Goal: Task Accomplishment & Management: Complete application form

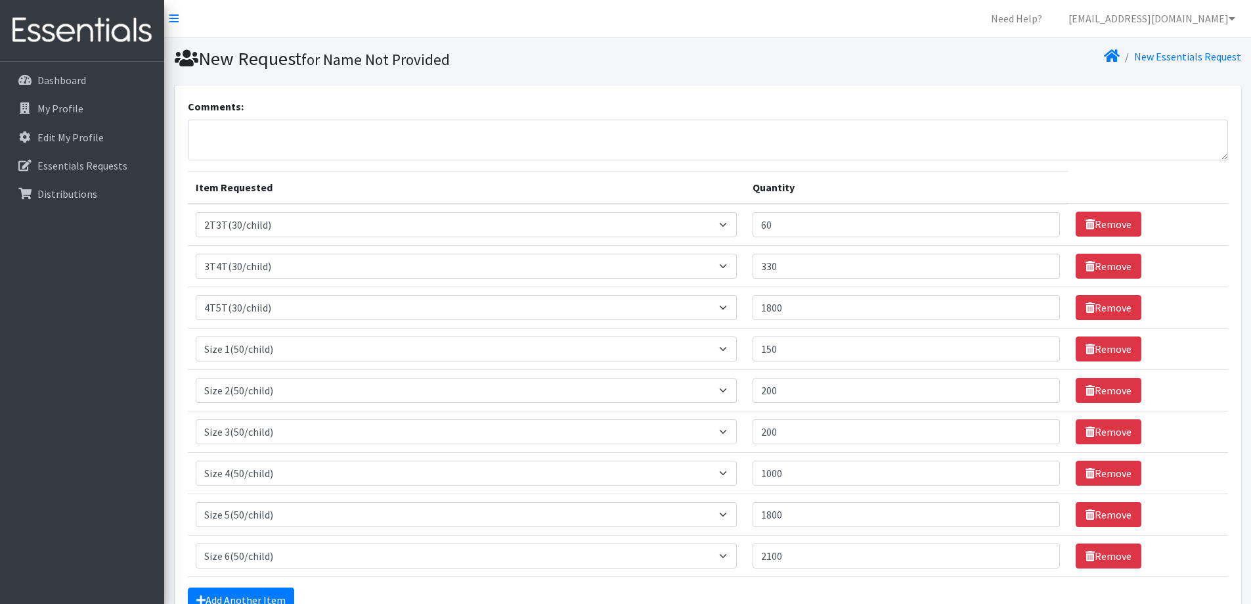
select select "939"
select select "941"
select select "953"
select select "950"
select select "951"
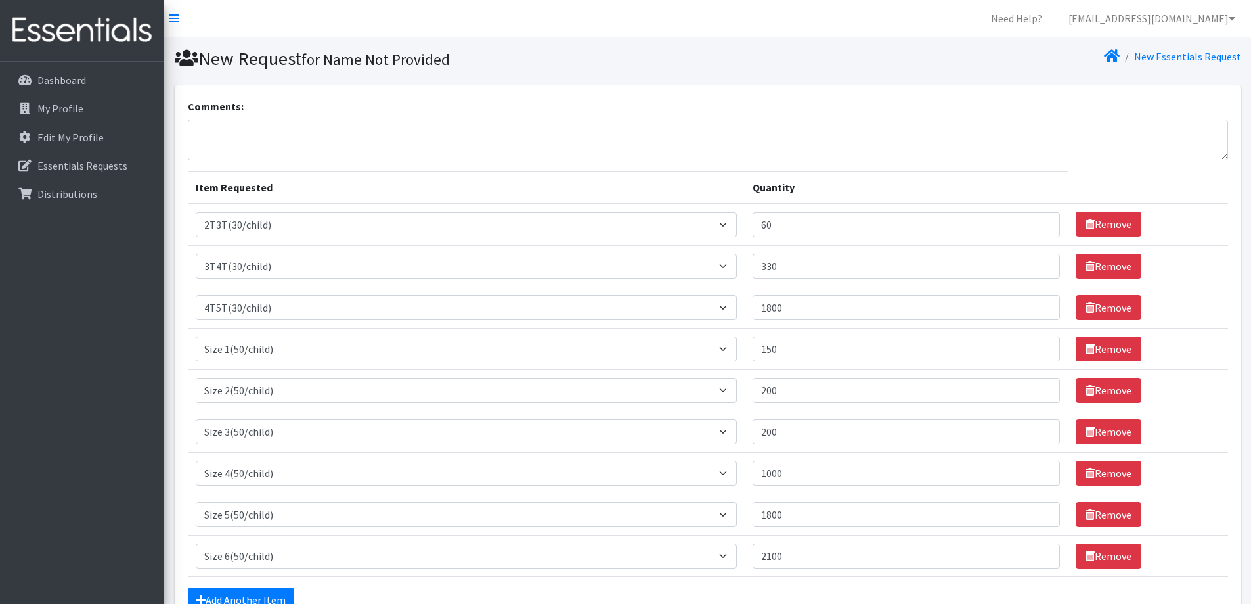
select select "954"
select select "963"
select select "964"
select select "966"
drag, startPoint x: 155, startPoint y: 125, endPoint x: 190, endPoint y: 138, distance: 37.6
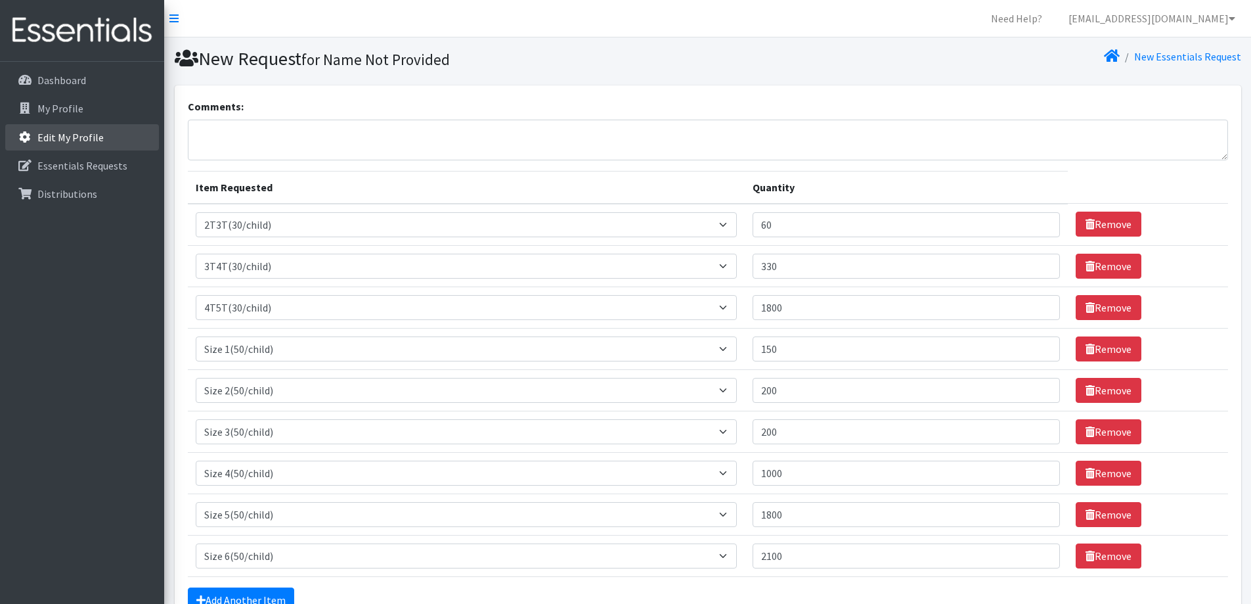
click at [156, 125] on link "Edit My Profile" at bounding box center [82, 137] width 154 height 26
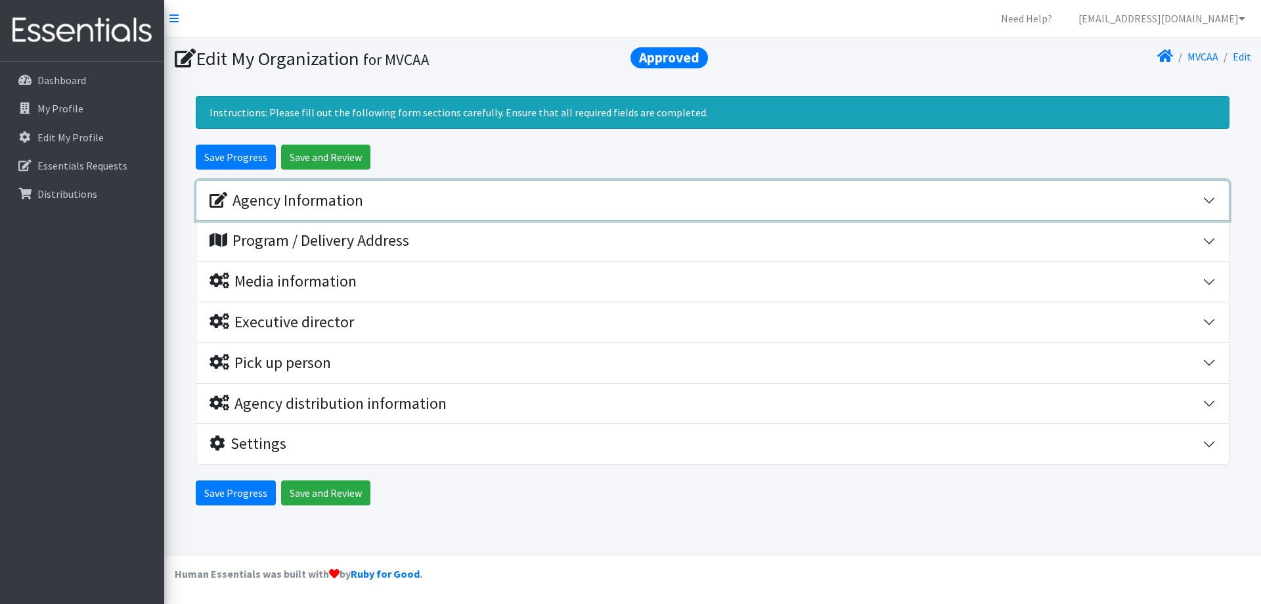
click at [1211, 204] on button "Agency Information" at bounding box center [712, 201] width 1033 height 40
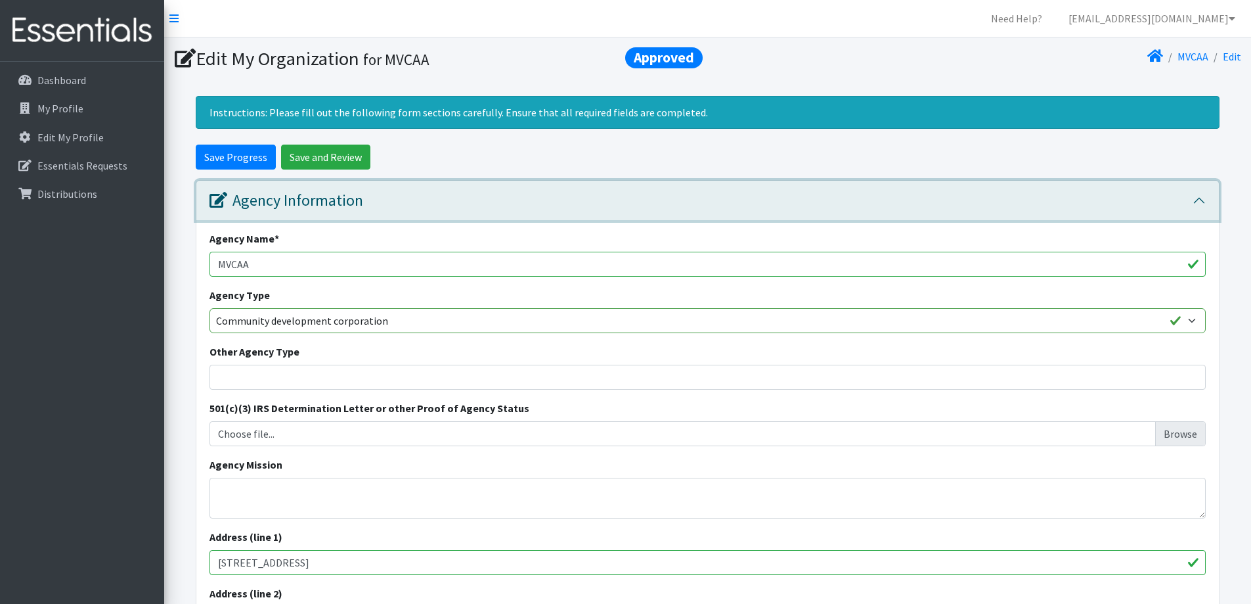
click at [1200, 194] on button "Agency Information" at bounding box center [707, 201] width 1023 height 40
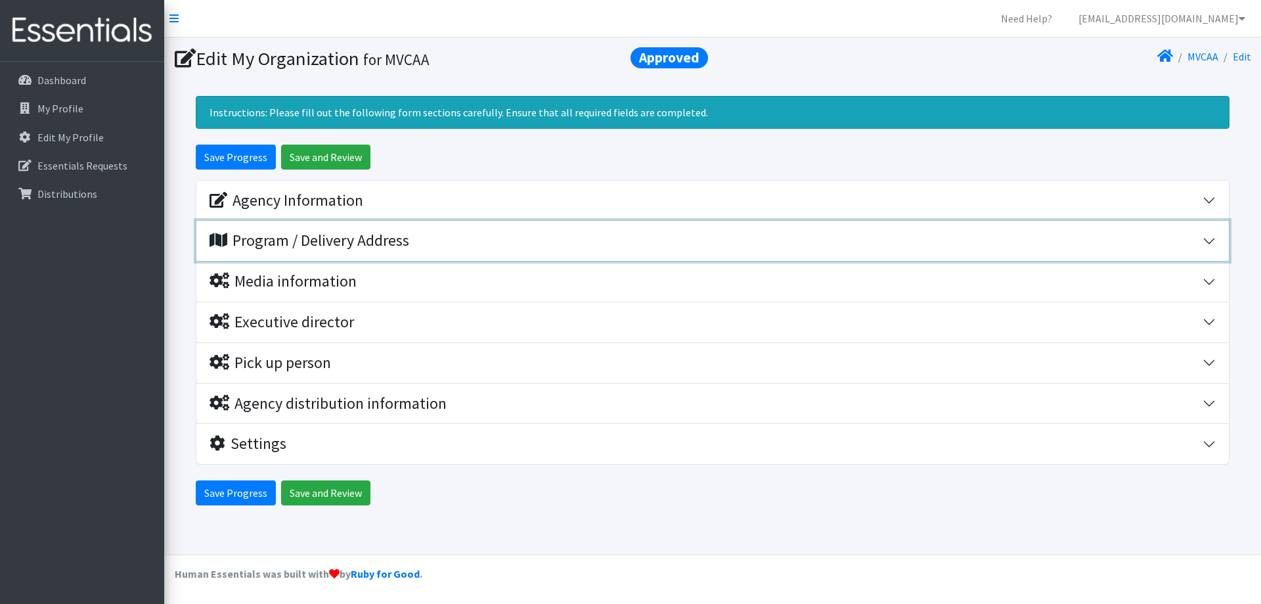
click at [1211, 240] on button "Program / Delivery Address" at bounding box center [712, 241] width 1033 height 40
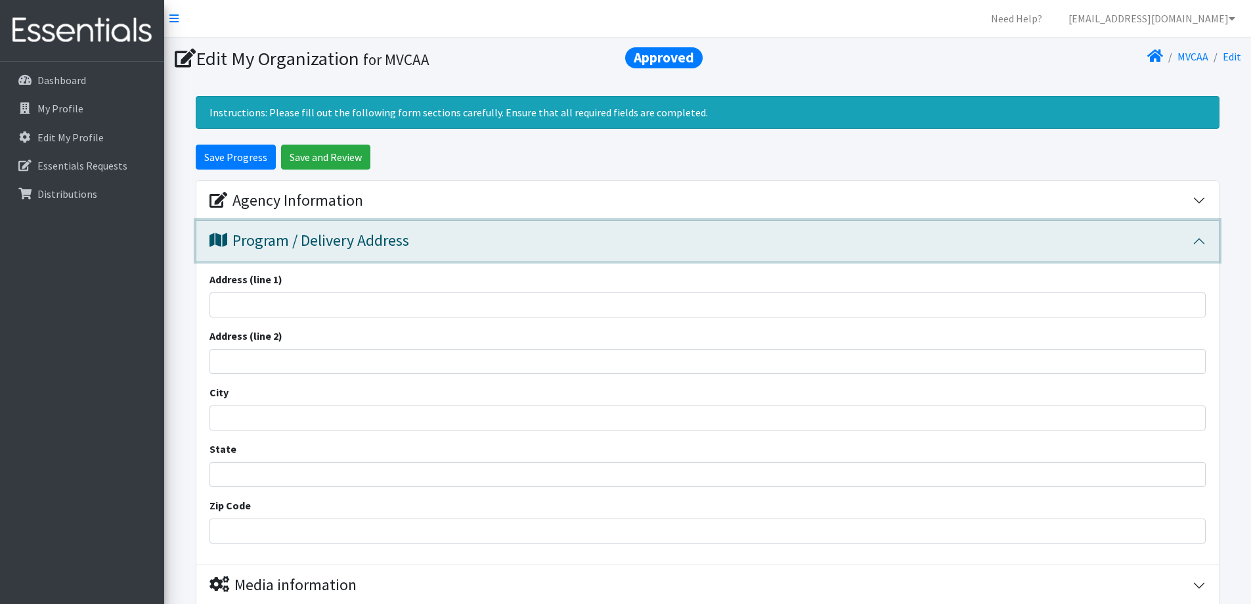
click at [1211, 240] on button "Program / Delivery Address" at bounding box center [707, 241] width 1023 height 40
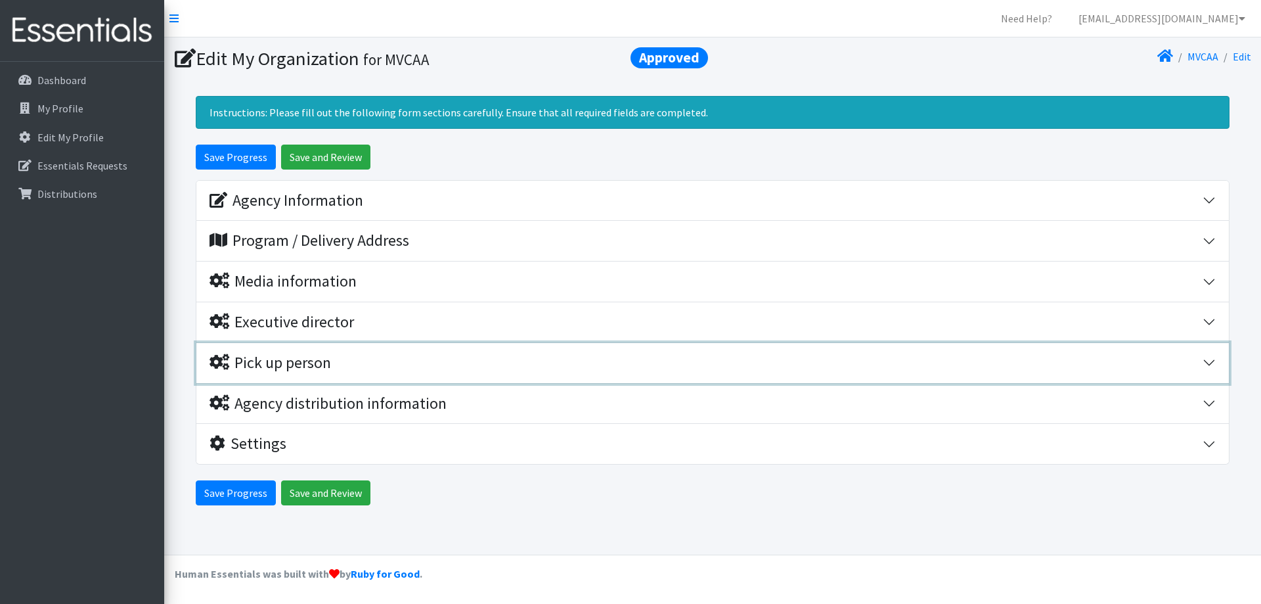
click at [1210, 365] on button "Pick up person" at bounding box center [712, 363] width 1033 height 40
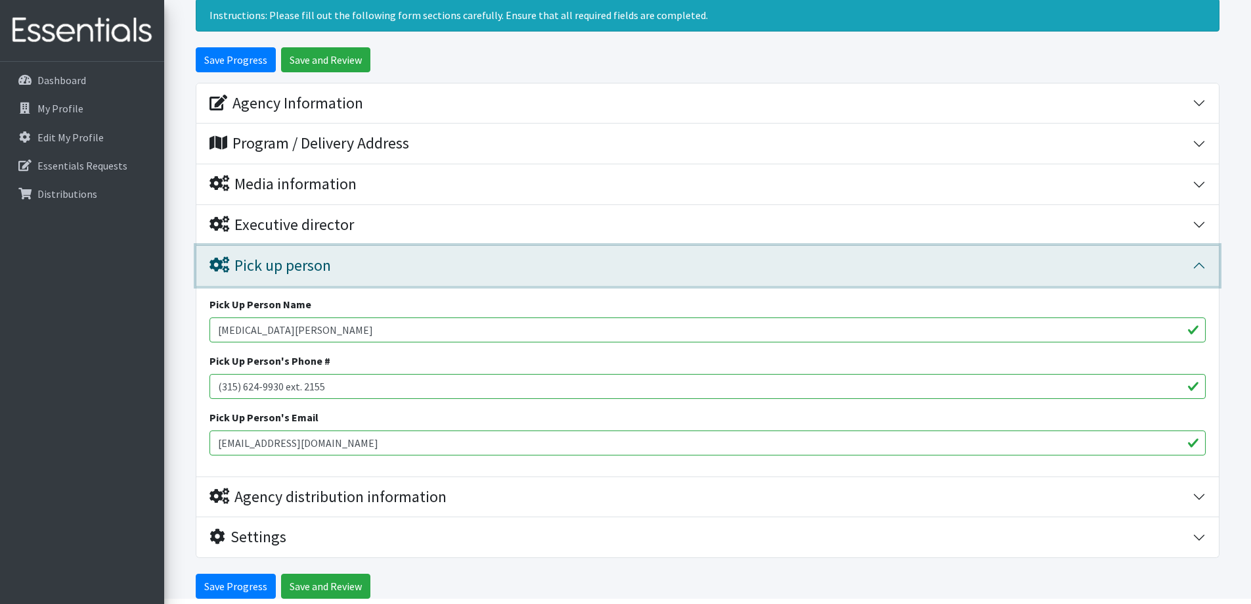
scroll to position [131, 0]
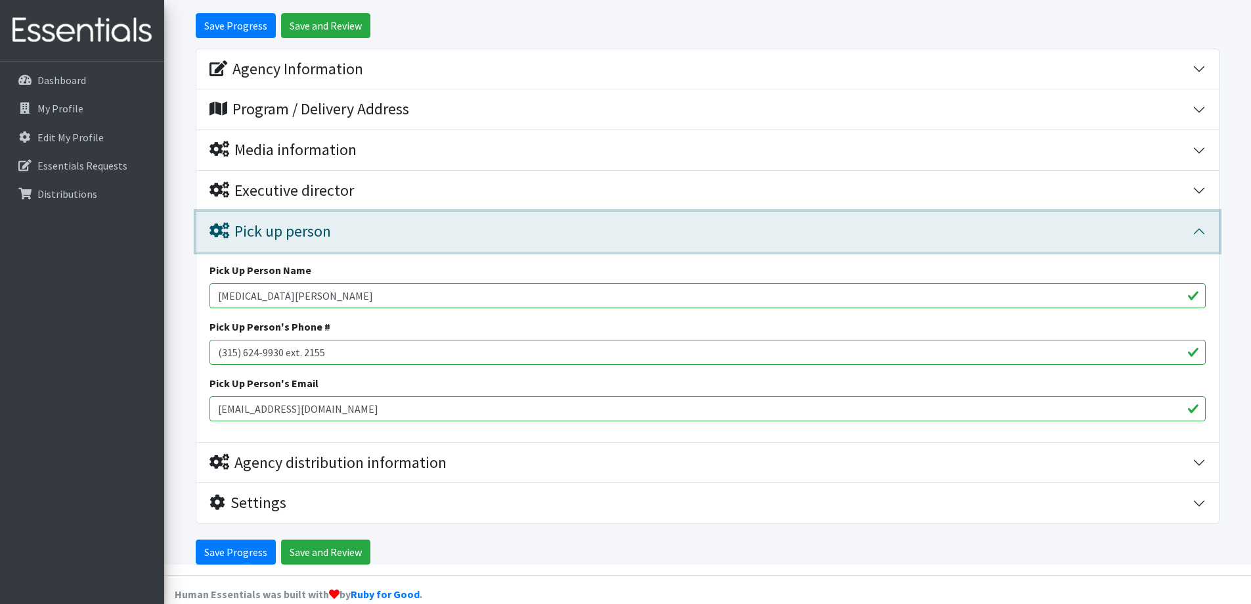
click at [1203, 233] on button "Pick up person" at bounding box center [707, 232] width 1023 height 40
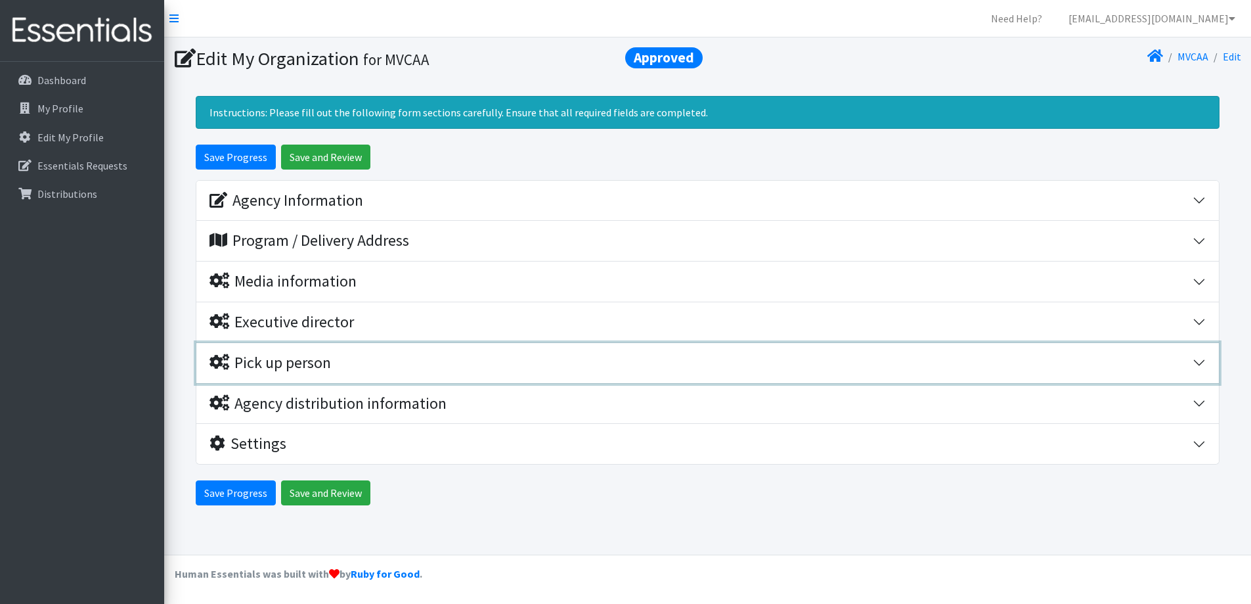
scroll to position [0, 0]
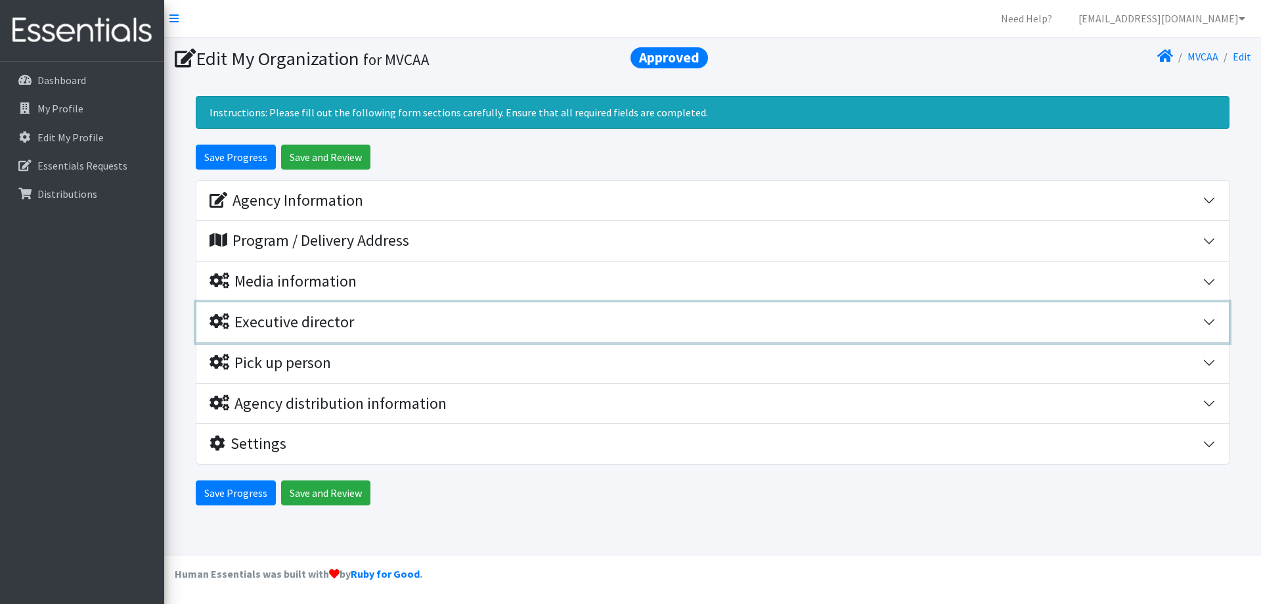
click at [1217, 321] on button "Executive director" at bounding box center [712, 322] width 1033 height 40
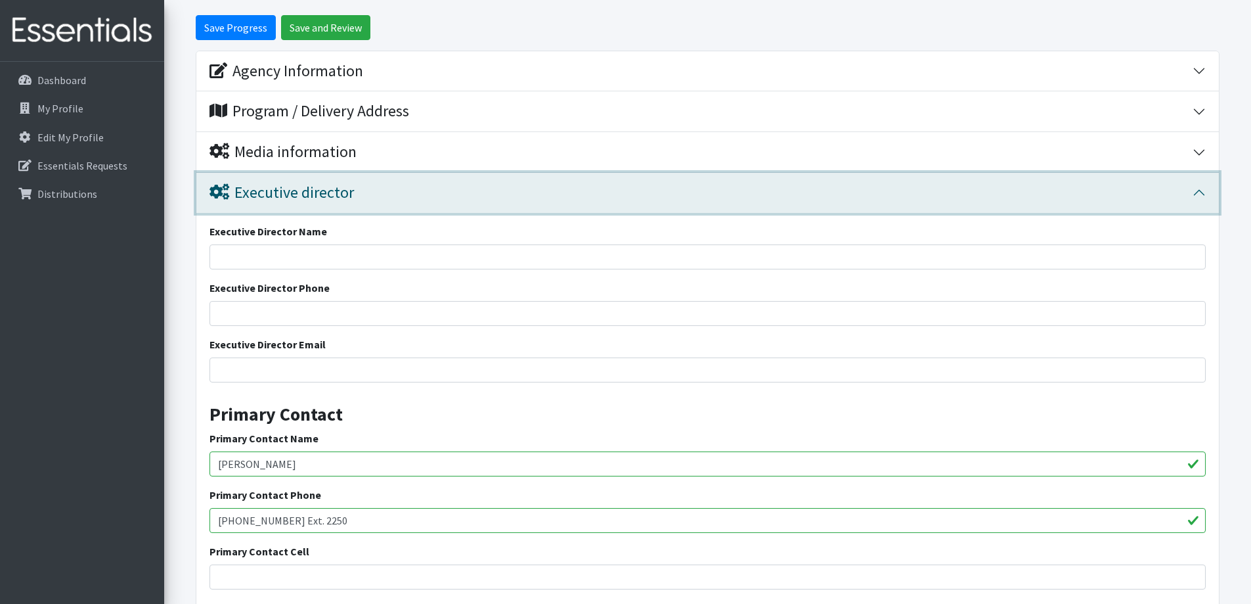
scroll to position [131, 0]
click at [1203, 190] on button "Executive director" at bounding box center [707, 191] width 1023 height 40
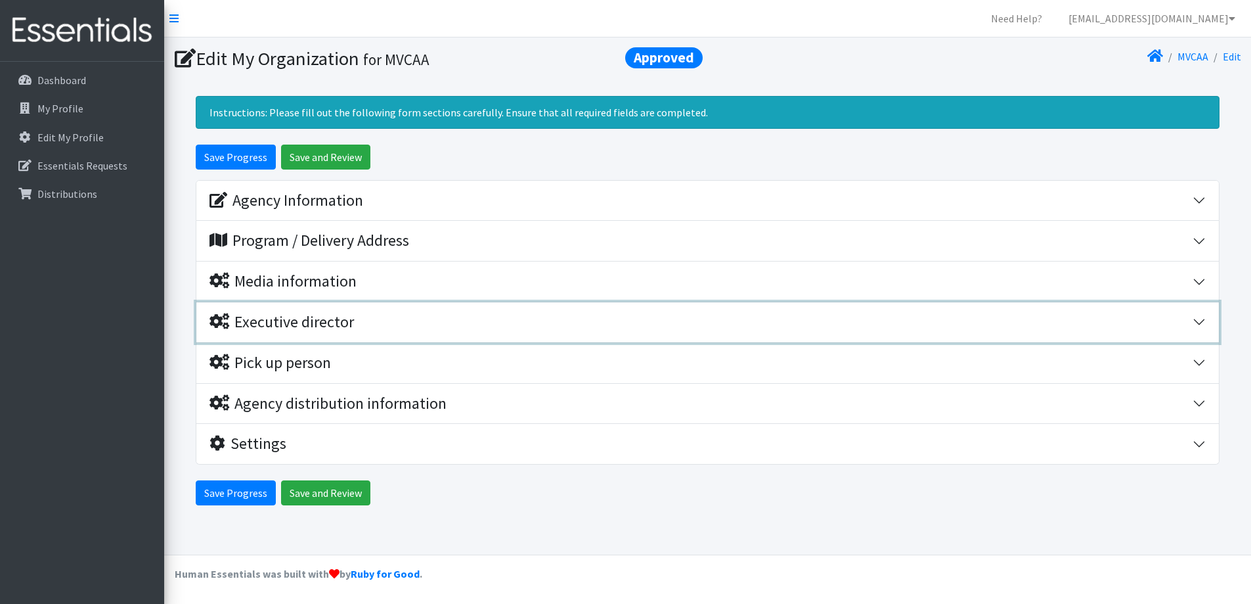
scroll to position [0, 0]
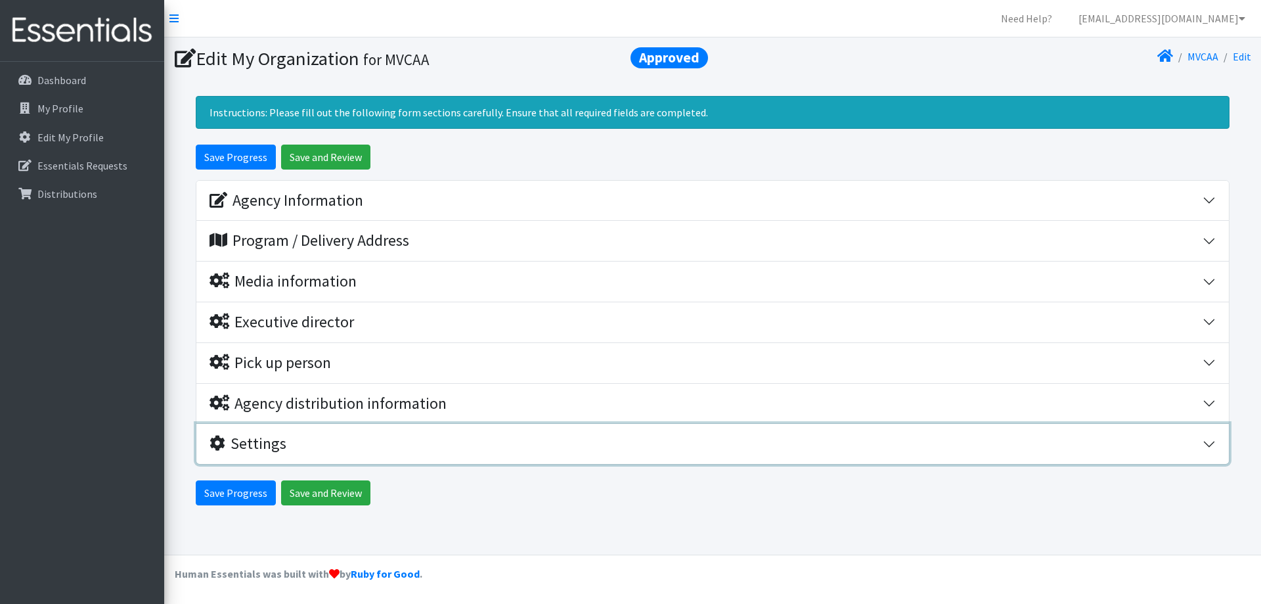
click at [1207, 443] on button "Settings" at bounding box center [712, 444] width 1033 height 40
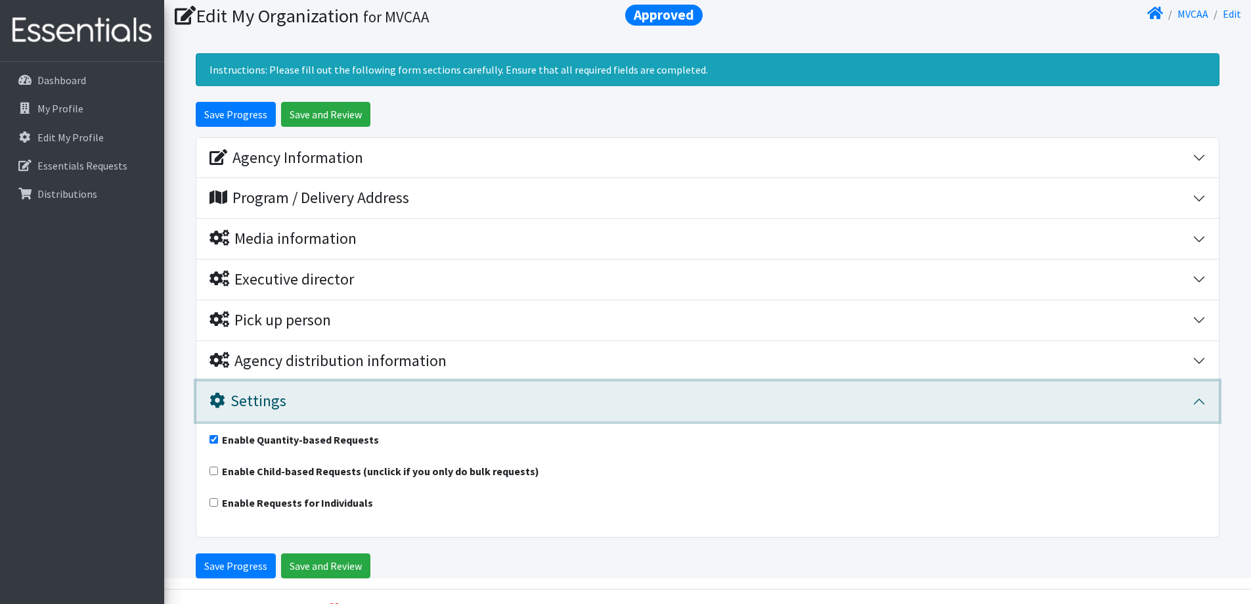
scroll to position [66, 0]
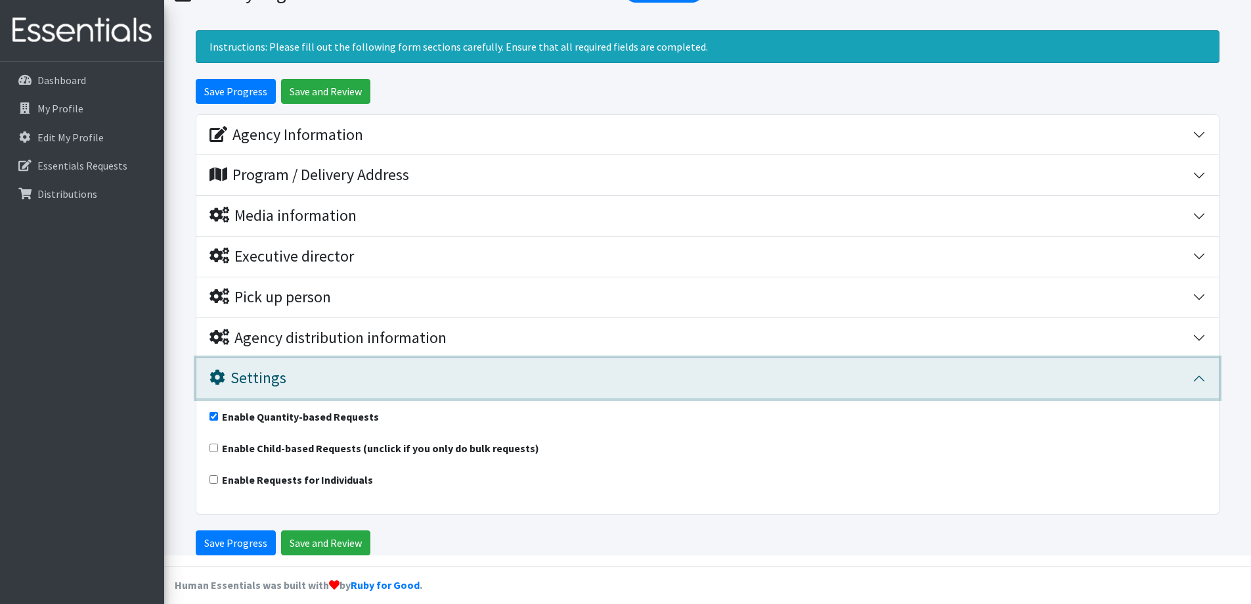
click at [1201, 382] on button "Settings" at bounding box center [707, 378] width 1023 height 40
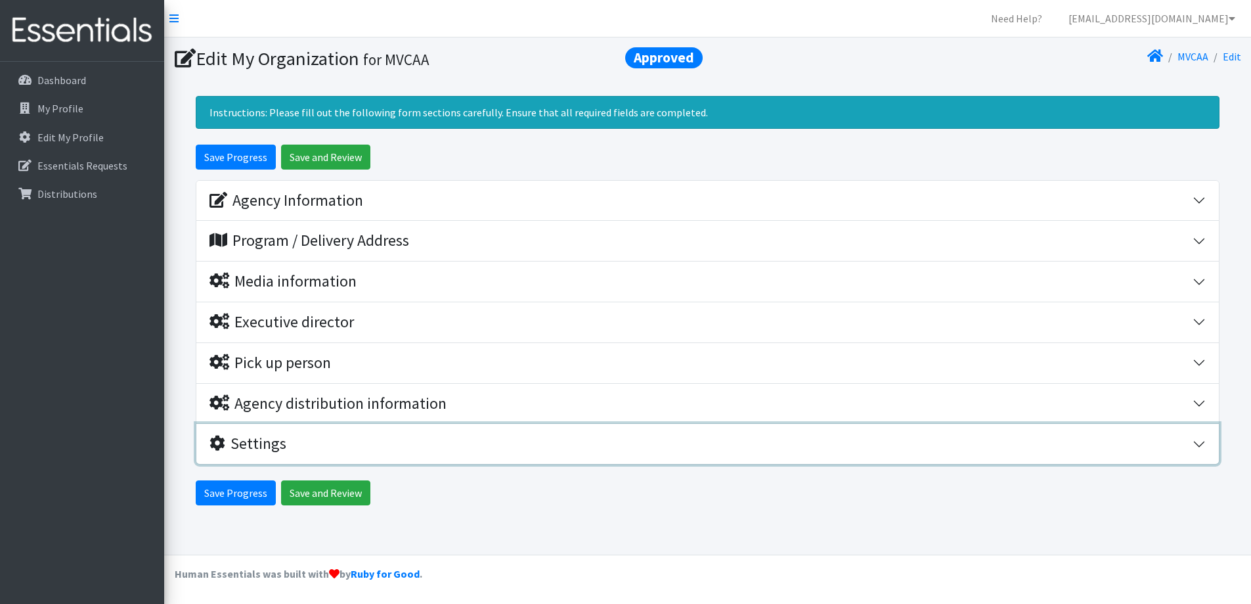
scroll to position [0, 0]
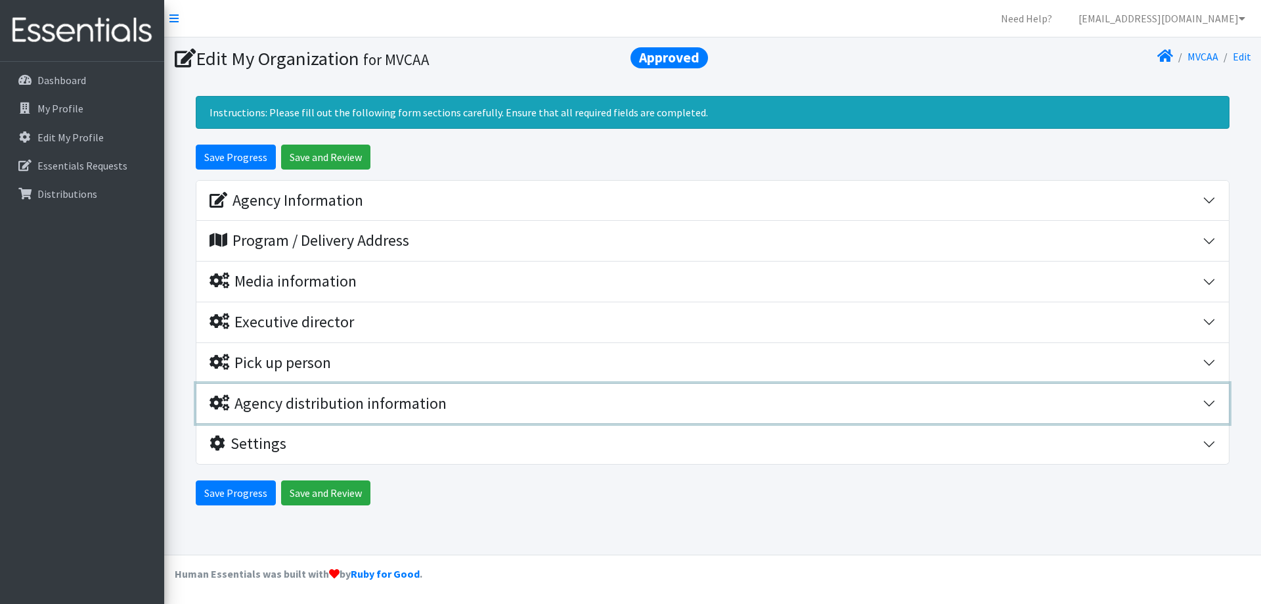
click at [1209, 401] on button "Agency distribution information" at bounding box center [712, 404] width 1033 height 40
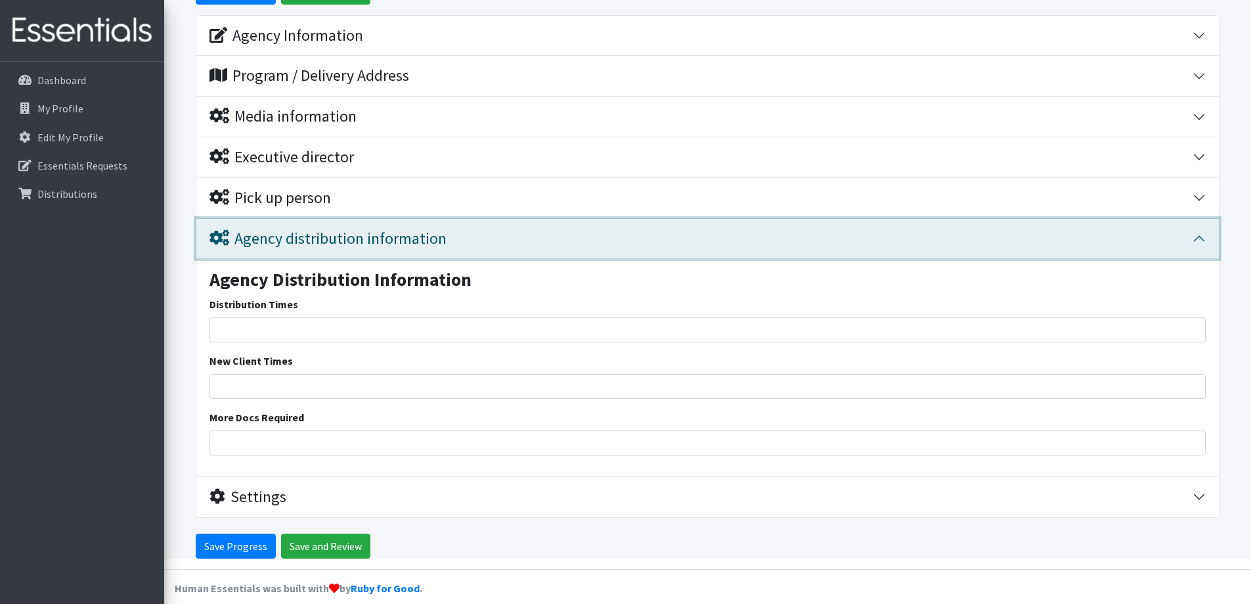
scroll to position [179, 0]
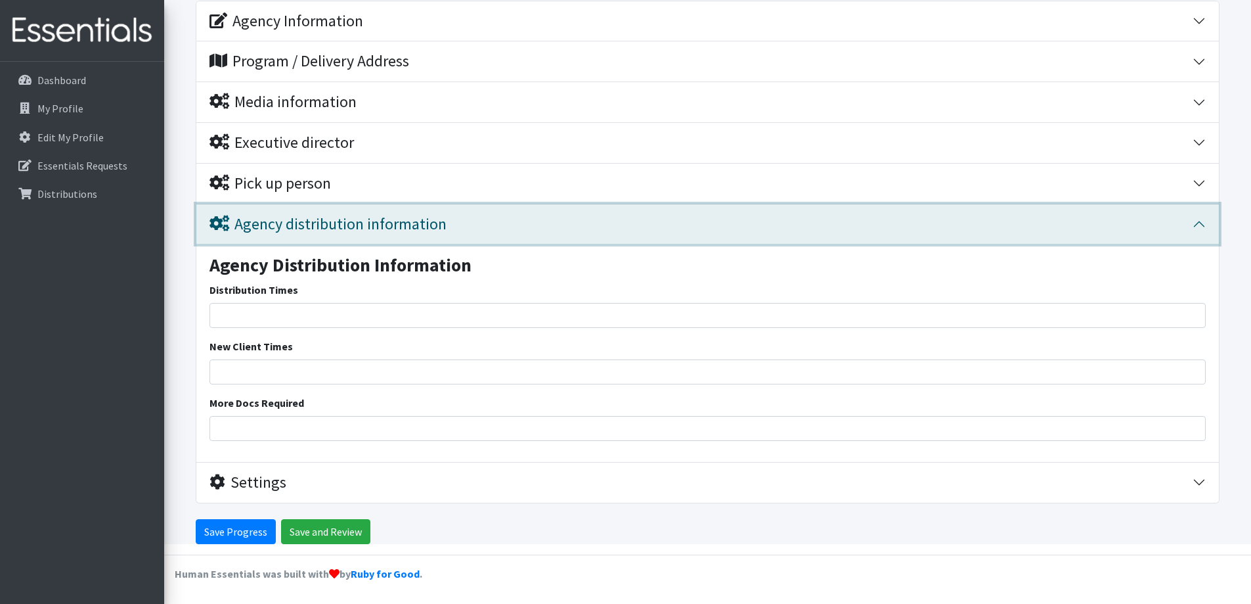
click at [1200, 223] on button "Agency distribution information" at bounding box center [707, 224] width 1023 height 40
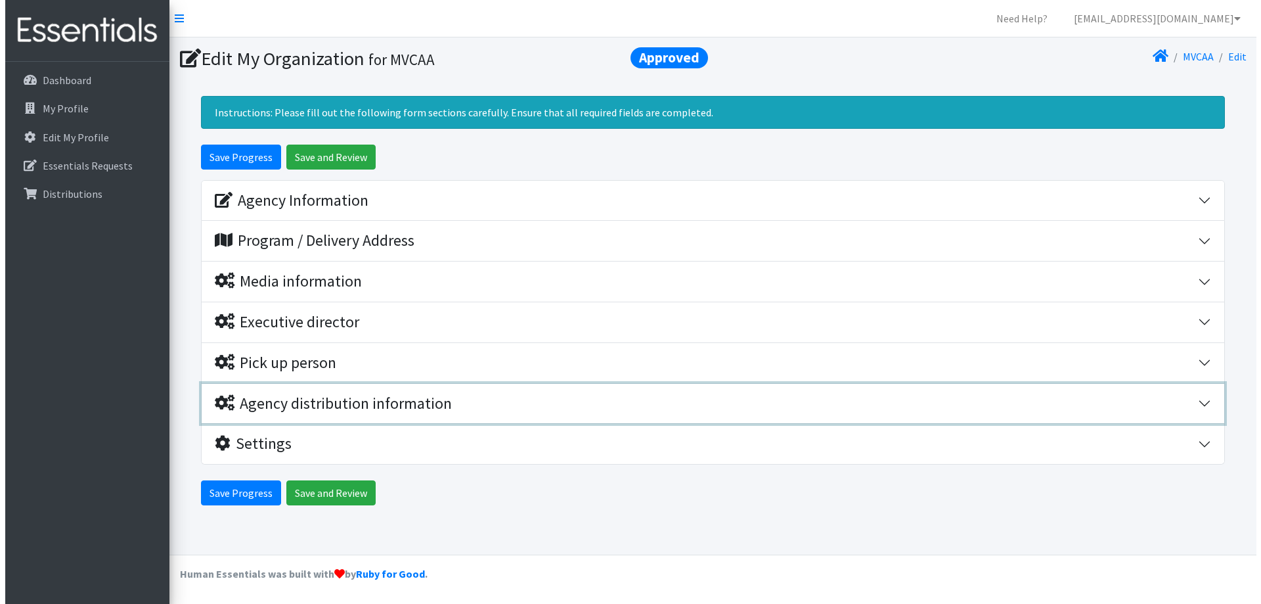
scroll to position [0, 0]
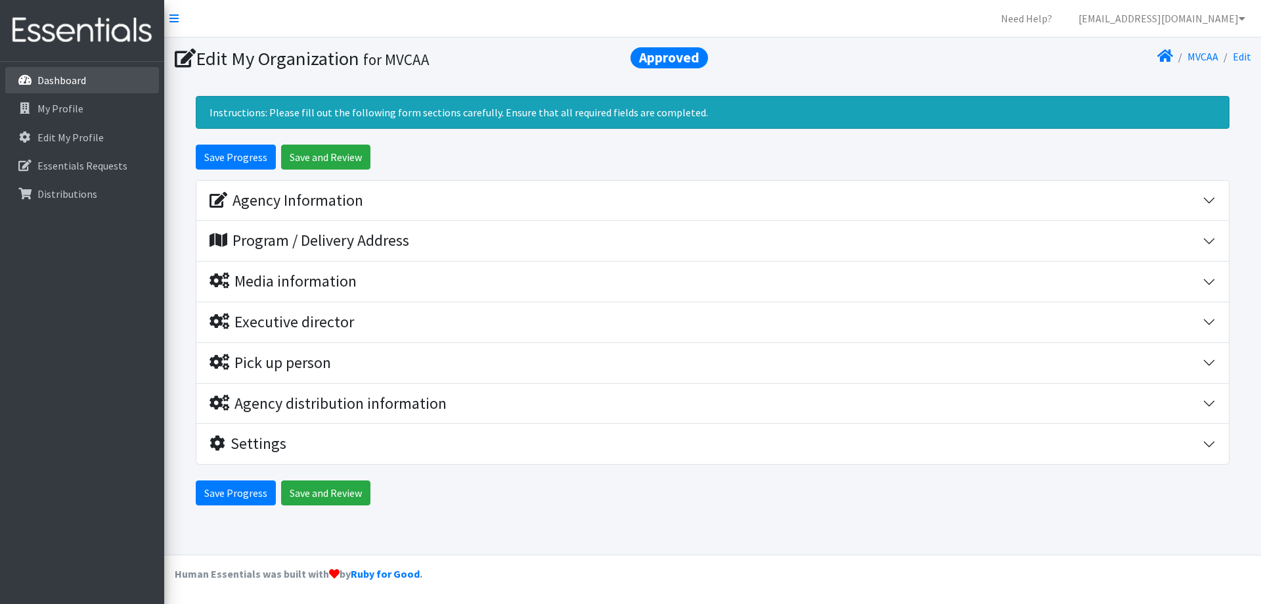
click at [66, 81] on p "Dashboard" at bounding box center [61, 80] width 49 height 13
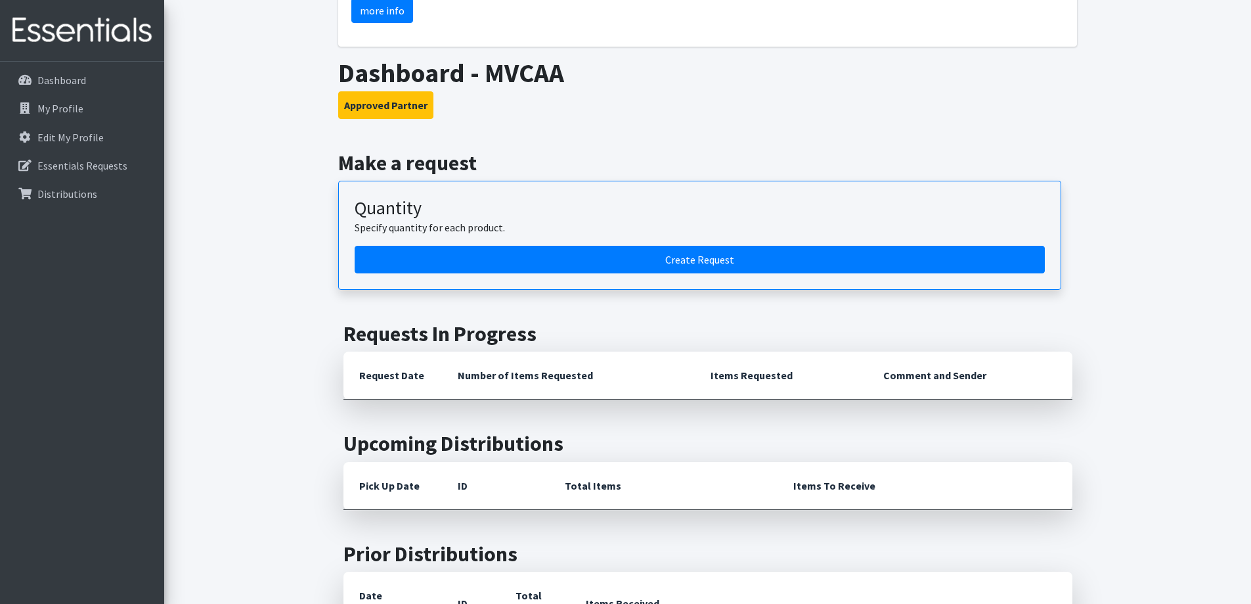
scroll to position [525, 0]
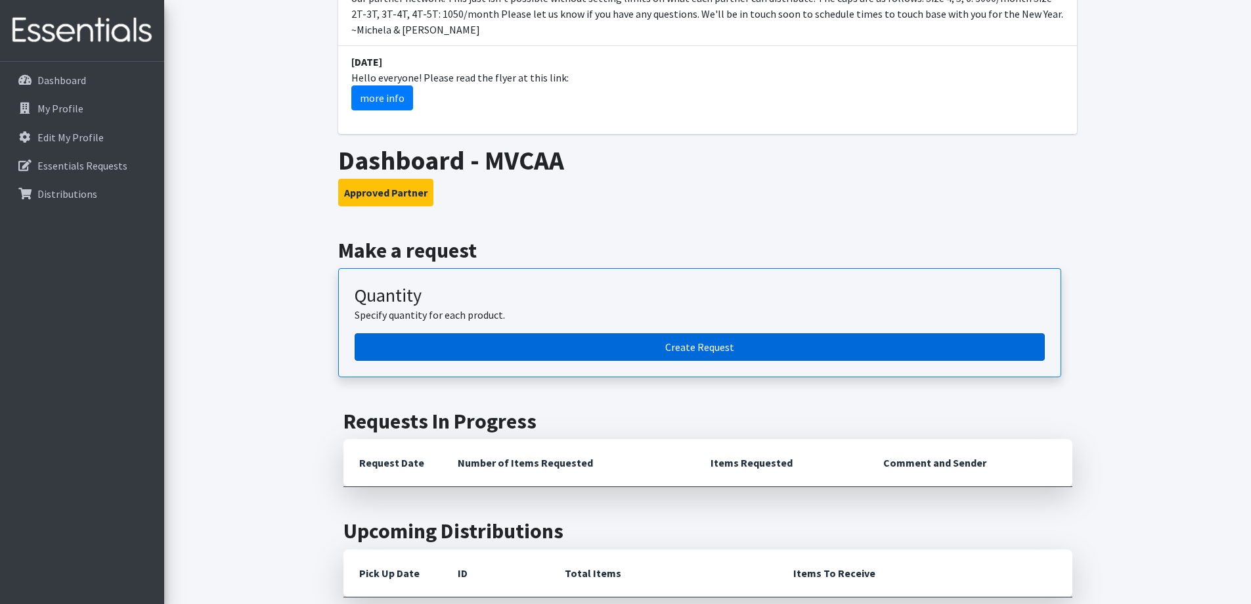
click at [662, 333] on link "Create Request" at bounding box center [700, 347] width 690 height 28
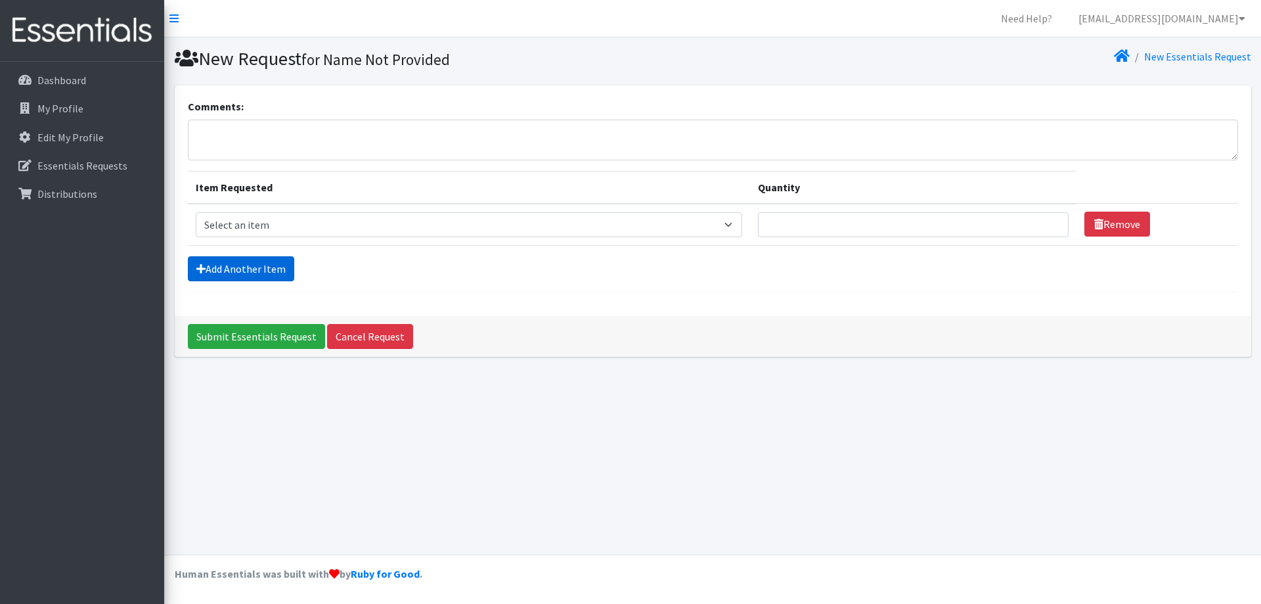
click at [208, 266] on link "Add Another Item" at bounding box center [241, 268] width 106 height 25
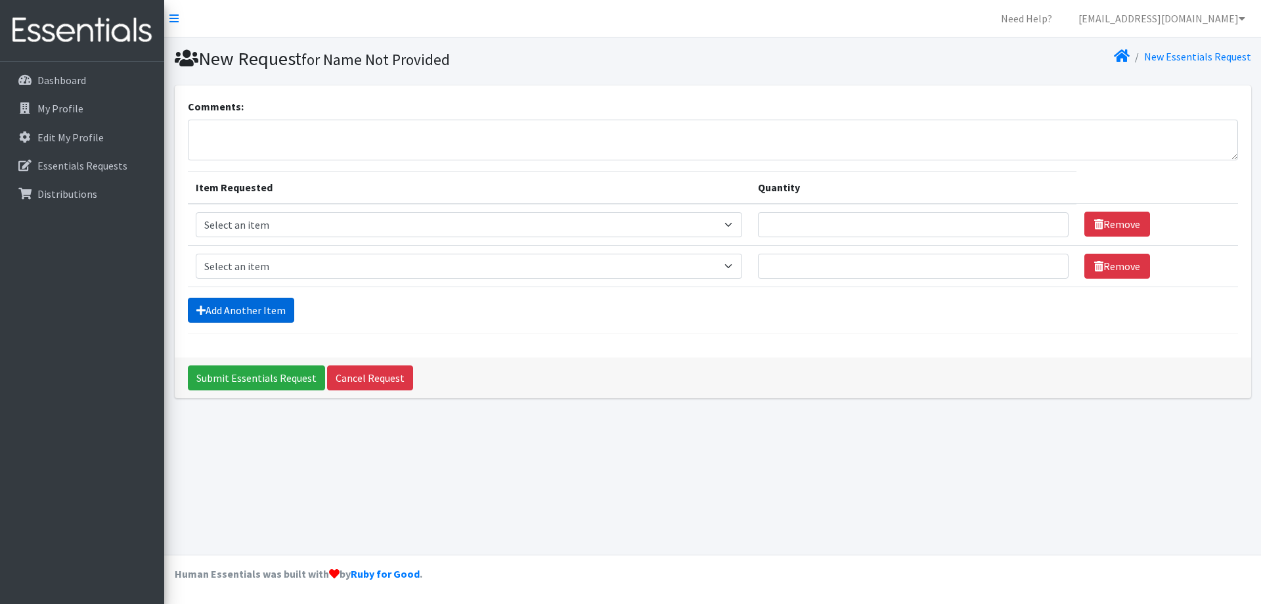
click at [218, 300] on link "Add Another Item" at bounding box center [241, 310] width 106 height 25
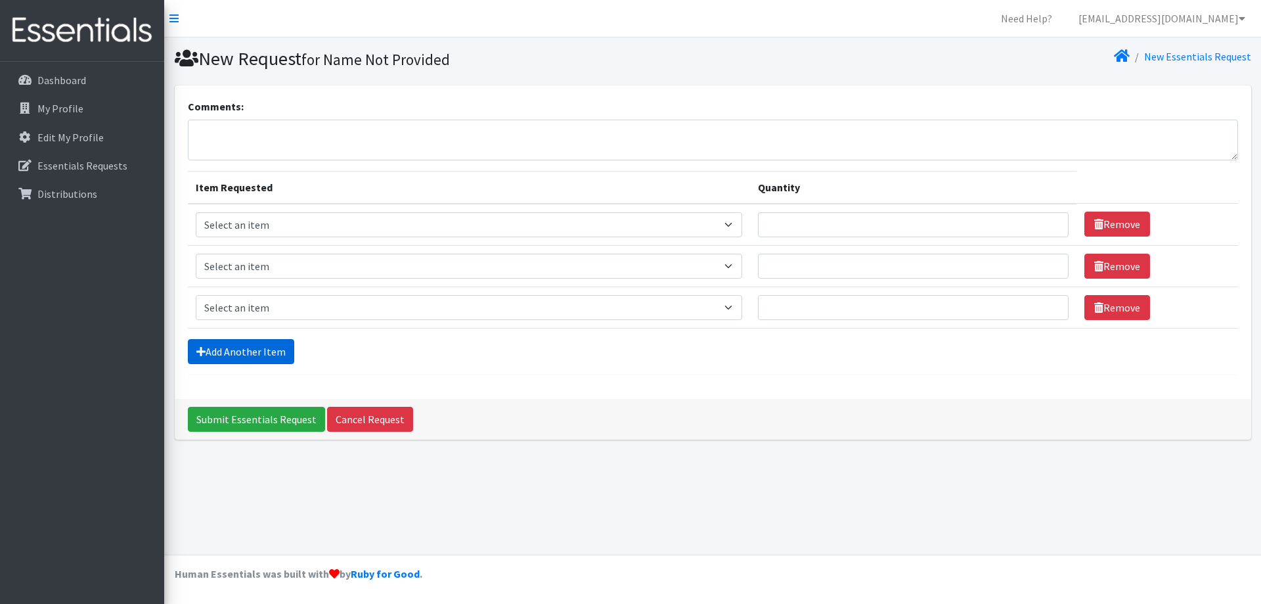
click at [226, 355] on link "Add Another Item" at bounding box center [241, 351] width 106 height 25
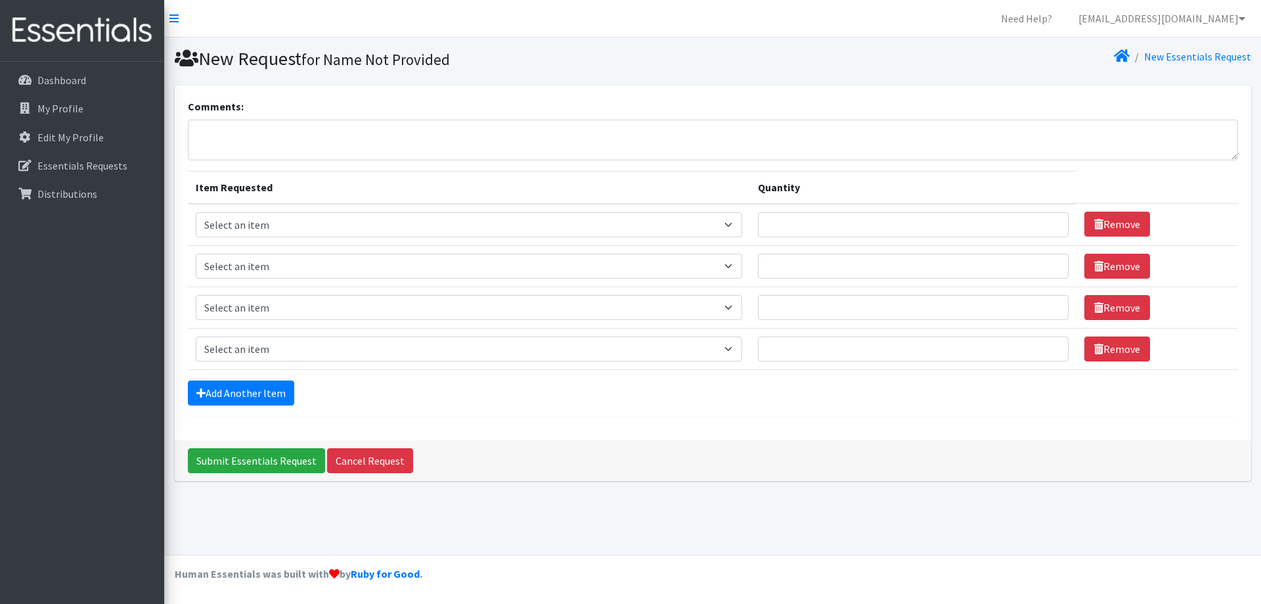
click at [235, 409] on form "Comments: Item Requested Quantity Item Requested Select an item 2T3T(30/child) …" at bounding box center [713, 258] width 1050 height 318
click at [238, 402] on link "Add Another Item" at bounding box center [241, 392] width 106 height 25
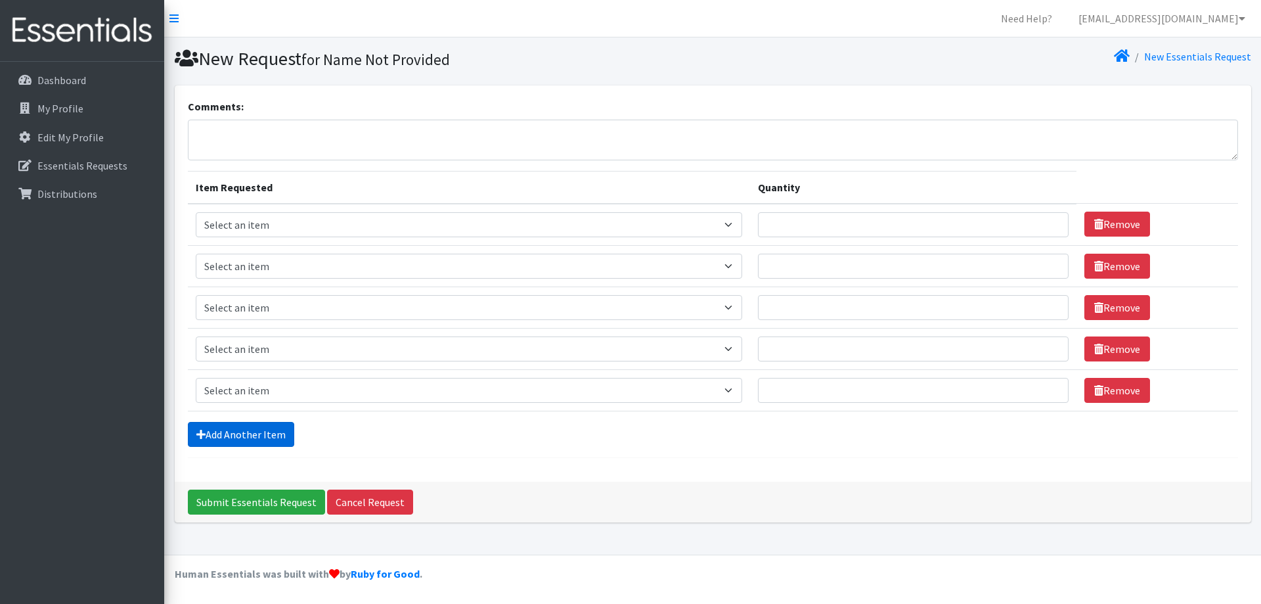
click at [246, 429] on link "Add Another Item" at bounding box center [241, 434] width 106 height 25
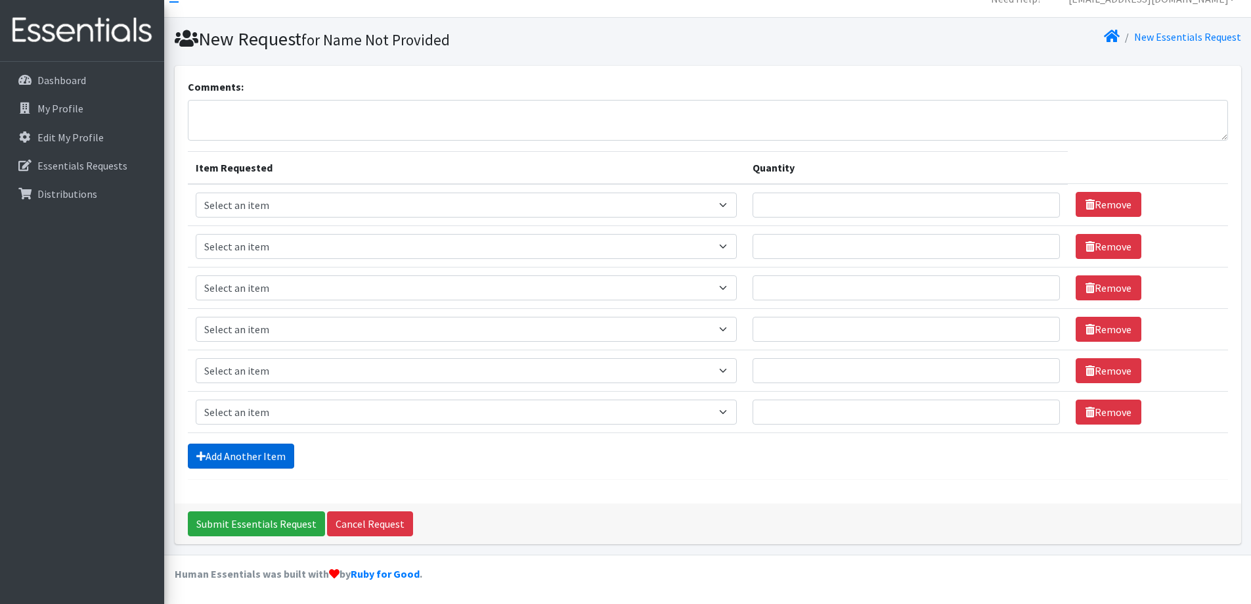
click at [248, 445] on link "Add Another Item" at bounding box center [241, 455] width 106 height 25
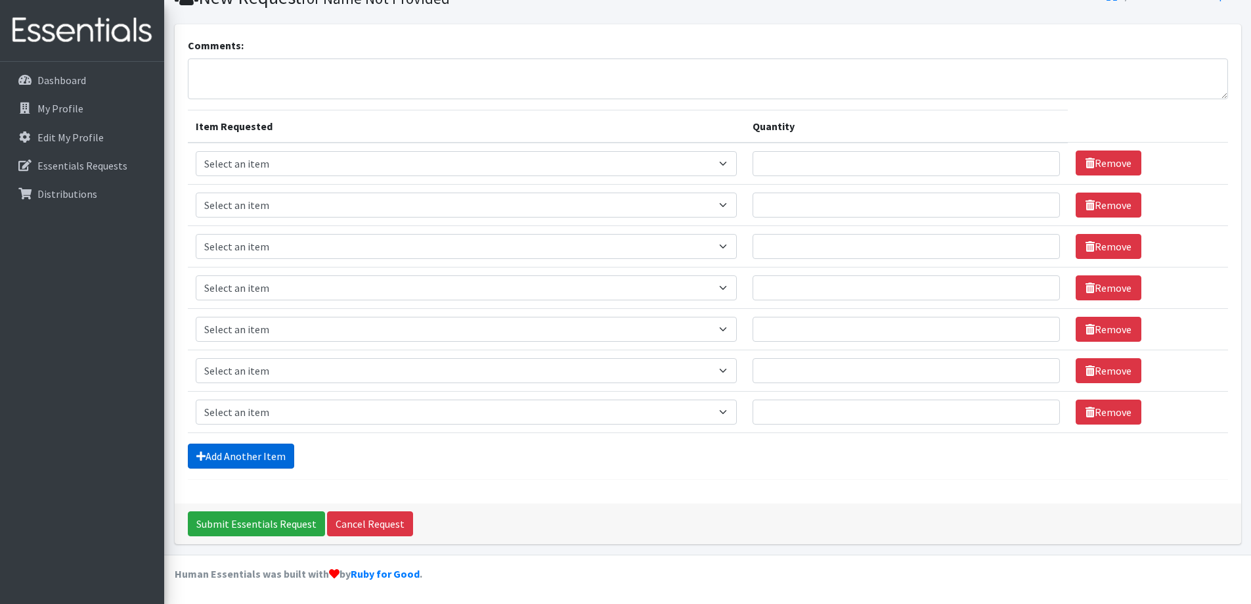
click at [248, 451] on link "Add Another Item" at bounding box center [241, 455] width 106 height 25
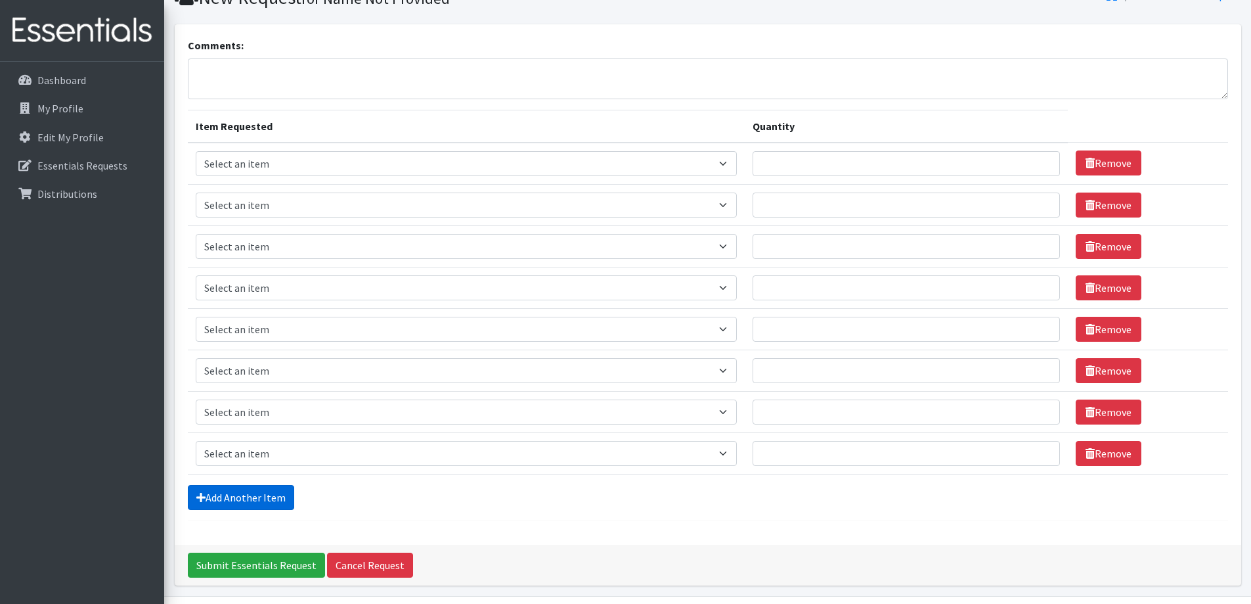
scroll to position [102, 0]
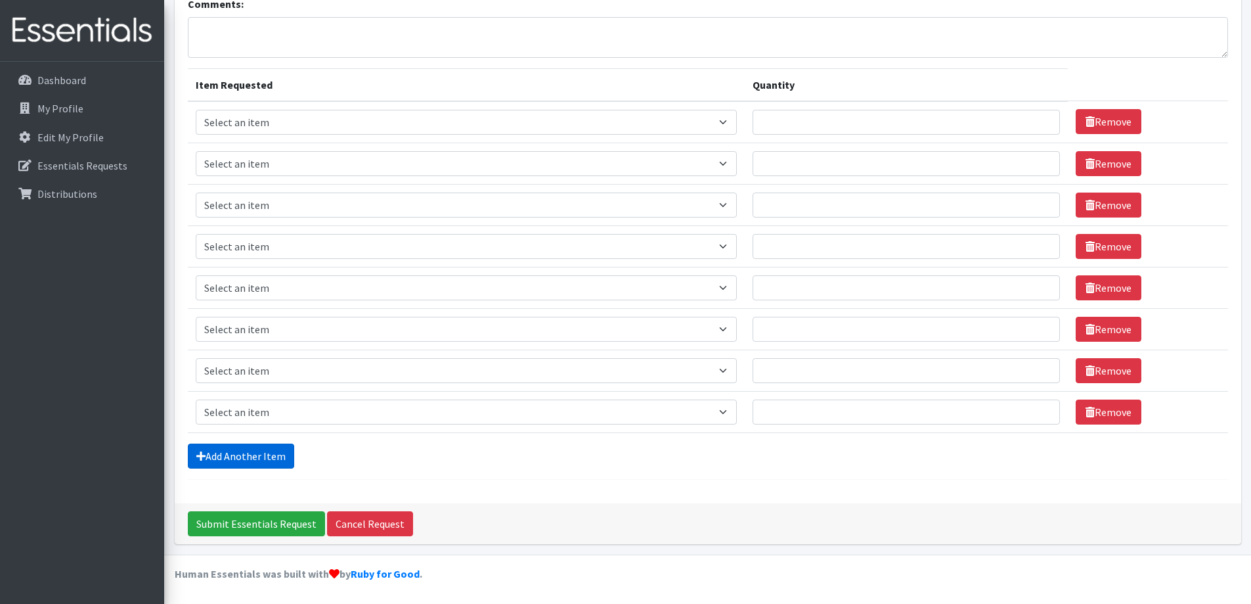
drag, startPoint x: 241, startPoint y: 453, endPoint x: 249, endPoint y: 437, distance: 17.6
click at [243, 453] on link "Add Another Item" at bounding box center [241, 455] width 106 height 25
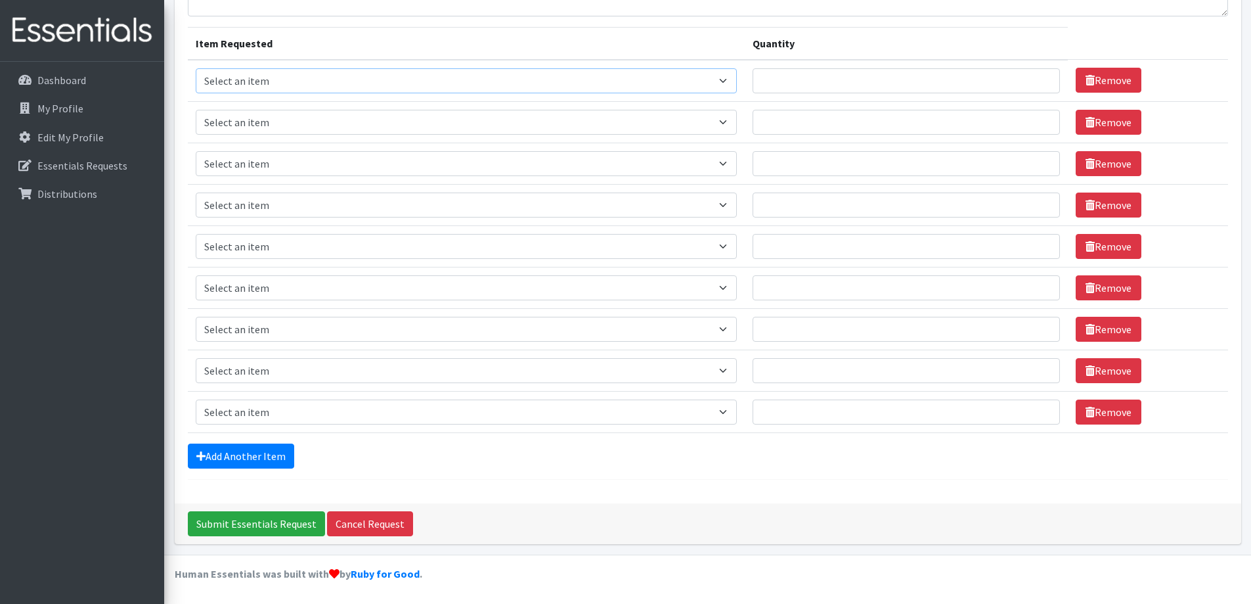
click at [501, 78] on select "Select an item 2T3T(30/child) 3T4T(30/child) 4T5T(30/child) Cloth Diaper Kit (s…" at bounding box center [467, 80] width 542 height 25
select select "939"
click at [196, 68] on select "Select an item 2T3T(30/child) 3T4T(30/child) 4T5T(30/child) Cloth Diaper Kit (s…" at bounding box center [467, 80] width 542 height 25
click at [351, 132] on select "Select an item 2T3T(30/child) 3T4T(30/child) 4T5T(30/child) Cloth Diaper Kit (s…" at bounding box center [467, 122] width 542 height 25
select select "941"
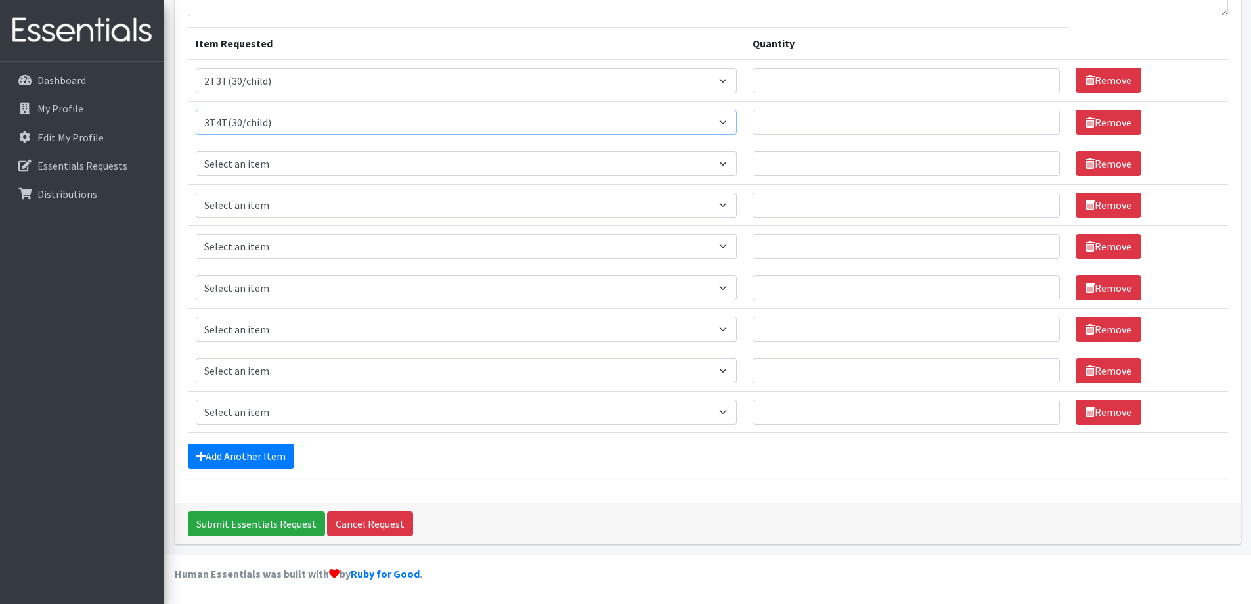
click at [196, 110] on select "Select an item 2T3T(30/child) 3T4T(30/child) 4T5T(30/child) Cloth Diaper Kit (s…" at bounding box center [467, 122] width 542 height 25
drag, startPoint x: 265, startPoint y: 164, endPoint x: 264, endPoint y: 172, distance: 8.0
click at [265, 164] on select "Select an item 2T3T(30/child) 3T4T(30/child) 4T5T(30/child) Cloth Diaper Kit (s…" at bounding box center [467, 163] width 542 height 25
select select "953"
click at [196, 151] on select "Select an item 2T3T(30/child) 3T4T(30/child) 4T5T(30/child) Cloth Diaper Kit (s…" at bounding box center [467, 163] width 542 height 25
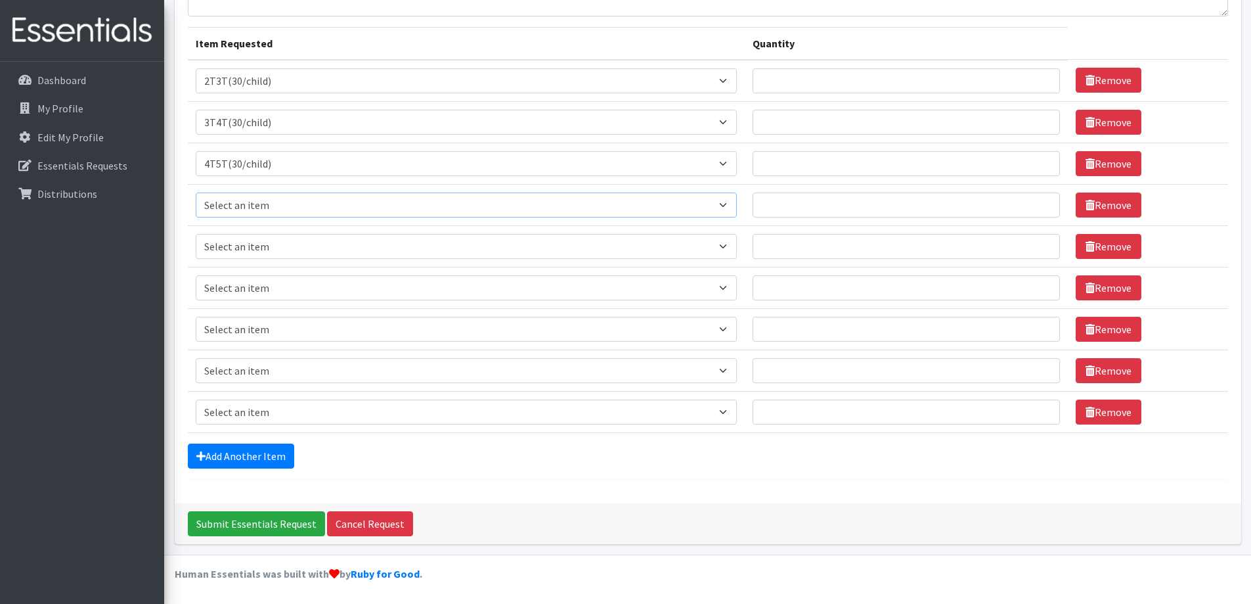
drag, startPoint x: 265, startPoint y: 200, endPoint x: 265, endPoint y: 215, distance: 15.8
click at [265, 200] on select "Select an item 2T3T(30/child) 3T4T(30/child) 4T5T(30/child) Cloth Diaper Kit (s…" at bounding box center [467, 204] width 542 height 25
select select "950"
click at [196, 192] on select "Select an item 2T3T(30/child) 3T4T(30/child) 4T5T(30/child) Cloth Diaper Kit (s…" at bounding box center [467, 204] width 542 height 25
drag, startPoint x: 275, startPoint y: 248, endPoint x: 275, endPoint y: 256, distance: 8.5
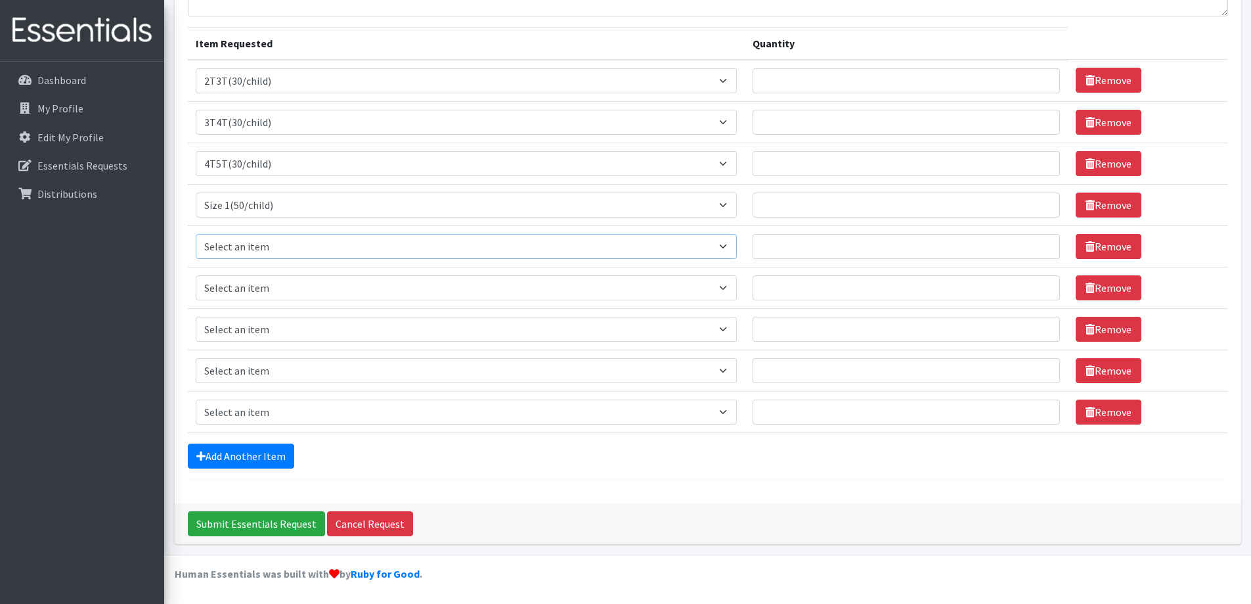
click at [275, 248] on select "Select an item 2T3T(30/child) 3T4T(30/child) 4T5T(30/child) Cloth Diaper Kit (s…" at bounding box center [467, 246] width 542 height 25
select select "951"
click at [196, 234] on select "Select an item 2T3T(30/child) 3T4T(30/child) 4T5T(30/child) Cloth Diaper Kit (s…" at bounding box center [467, 246] width 542 height 25
click at [322, 291] on select "Select an item 2T3T(30/child) 3T4T(30/child) 4T5T(30/child) Cloth Diaper Kit (s…" at bounding box center [467, 287] width 542 height 25
select select "954"
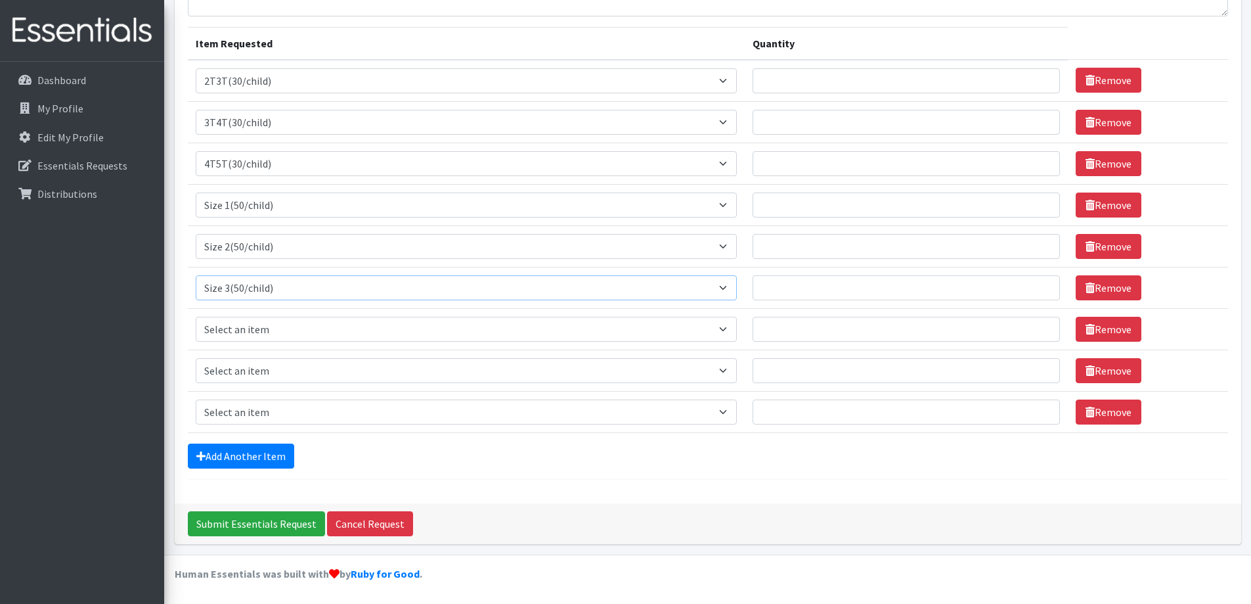
click at [196, 275] on select "Select an item 2T3T(30/child) 3T4T(30/child) 4T5T(30/child) Cloth Diaper Kit (s…" at bounding box center [467, 287] width 542 height 25
drag, startPoint x: 304, startPoint y: 332, endPoint x: 306, endPoint y: 342, distance: 9.4
click at [304, 332] on select "Select an item 2T3T(30/child) 3T4T(30/child) 4T5T(30/child) Cloth Diaper Kit (s…" at bounding box center [467, 329] width 542 height 25
select select "963"
click at [196, 317] on select "Select an item 2T3T(30/child) 3T4T(30/child) 4T5T(30/child) Cloth Diaper Kit (s…" at bounding box center [467, 329] width 542 height 25
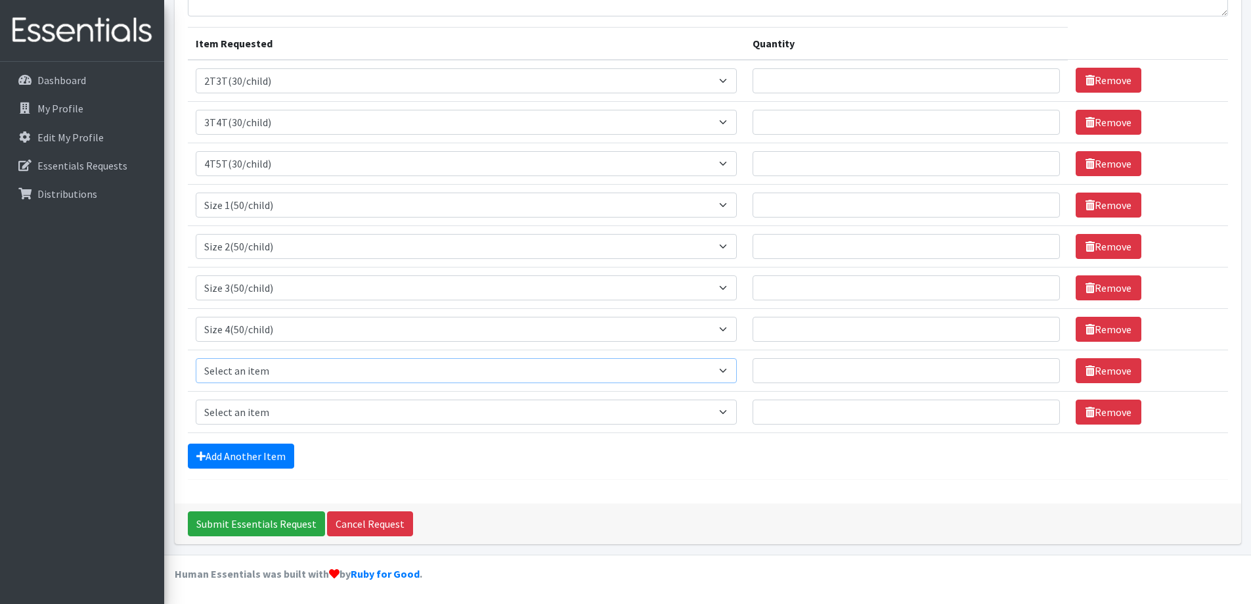
click at [311, 367] on select "Select an item 2T3T(30/child) 3T4T(30/child) 4T5T(30/child) Cloth Diaper Kit (s…" at bounding box center [467, 370] width 542 height 25
select select "964"
click at [196, 358] on select "Select an item 2T3T(30/child) 3T4T(30/child) 4T5T(30/child) Cloth Diaper Kit (s…" at bounding box center [467, 370] width 542 height 25
click at [292, 414] on select "Select an item 2T3T(30/child) 3T4T(30/child) 4T5T(30/child) Cloth Diaper Kit (s…" at bounding box center [467, 411] width 542 height 25
select select "966"
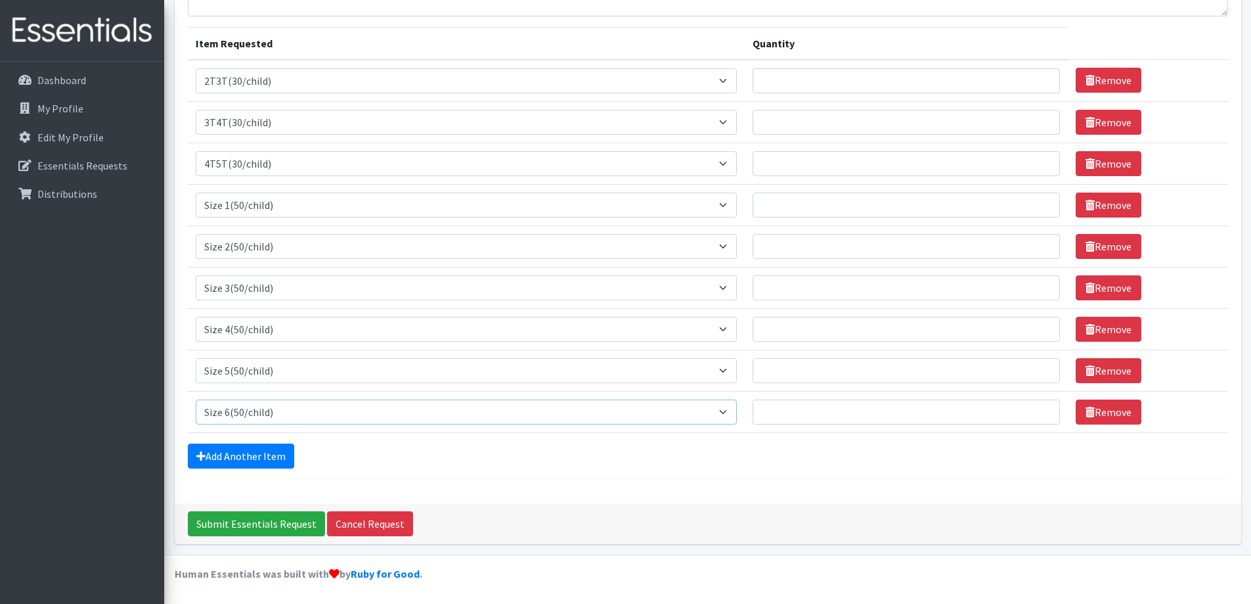
click at [196, 399] on select "Select an item 2T3T(30/child) 3T4T(30/child) 4T5T(30/child) Cloth Diaper Kit (s…" at bounding box center [467, 411] width 542 height 25
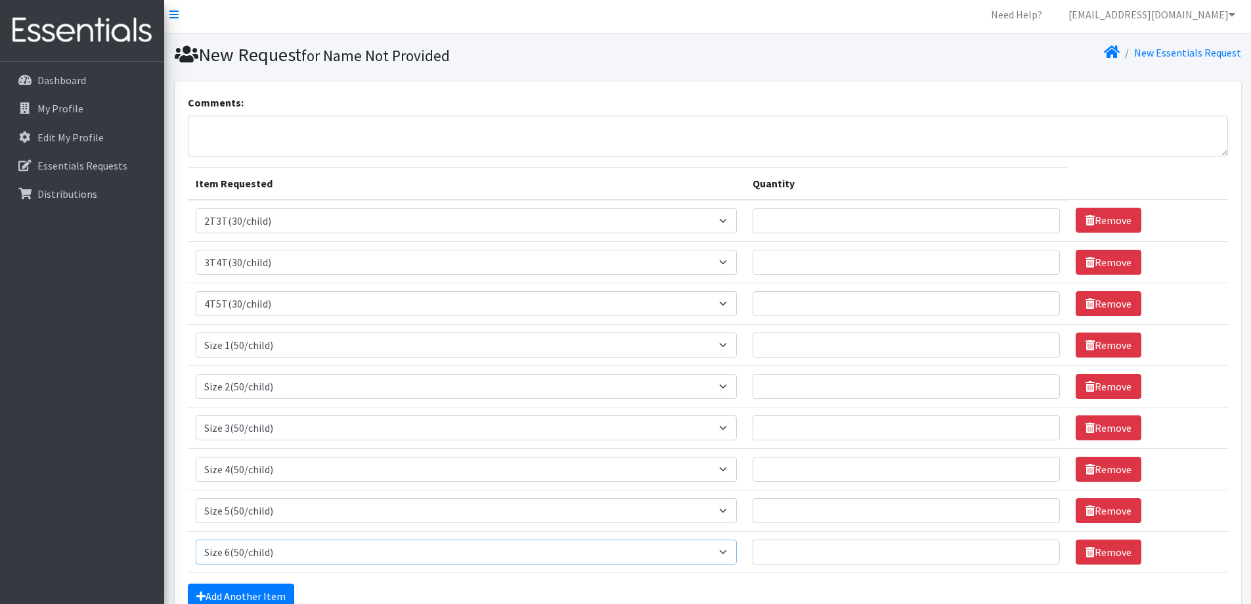
scroll to position [0, 0]
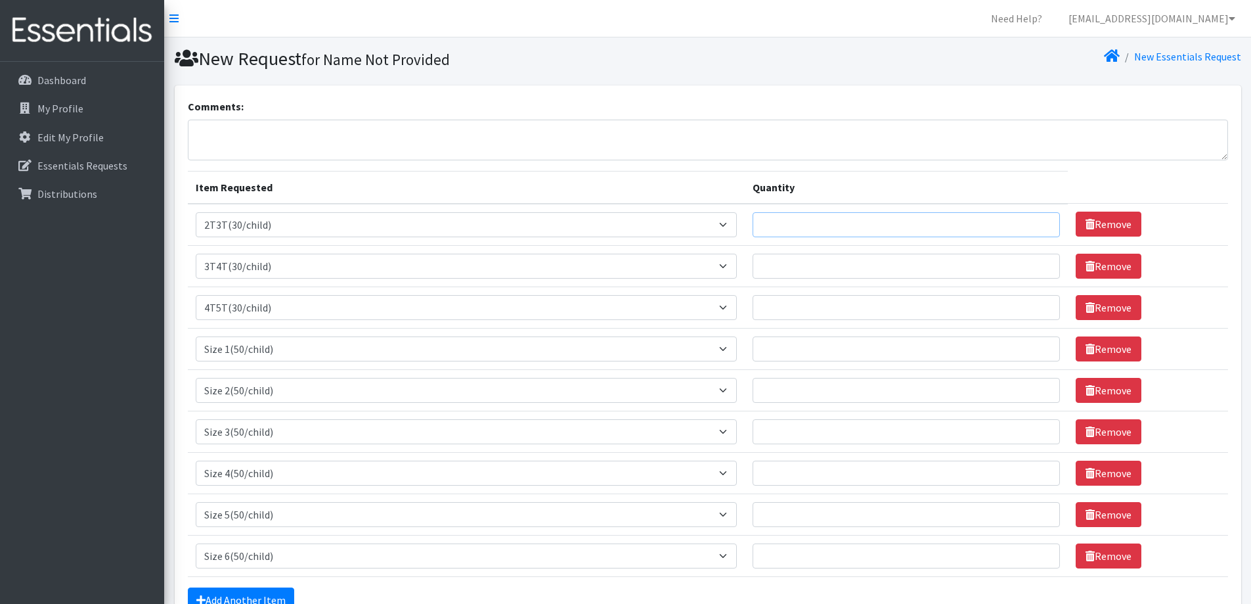
click at [799, 227] on input "Quantity" at bounding box center [906, 224] width 307 height 25
type input "0"
type input "60"
type input "330"
type input "1800"
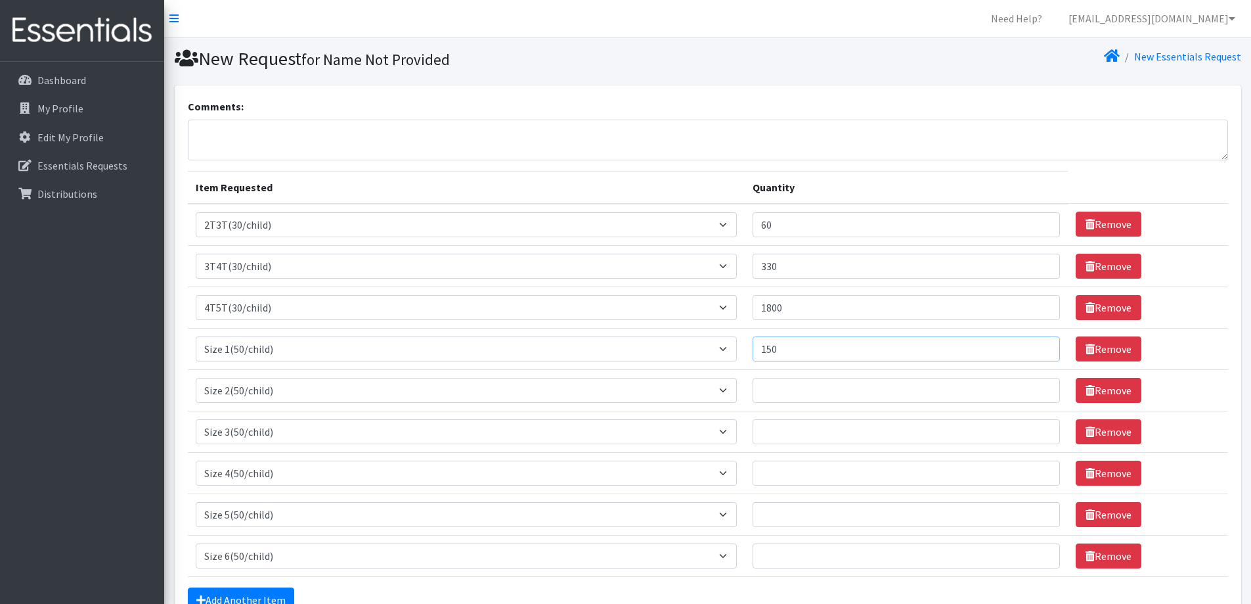
type input "150"
type input "200"
type input "1000"
type input "1800"
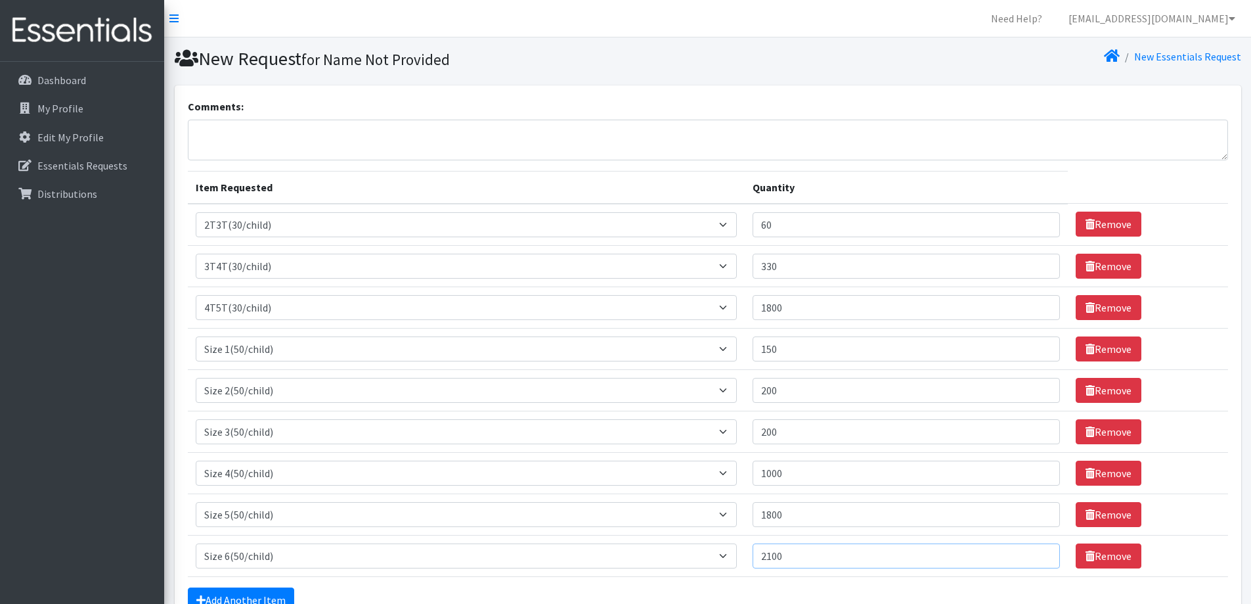
type input "2100"
click at [517, 129] on textarea "Comments:" at bounding box center [708, 140] width 1040 height 41
type textarea "*"
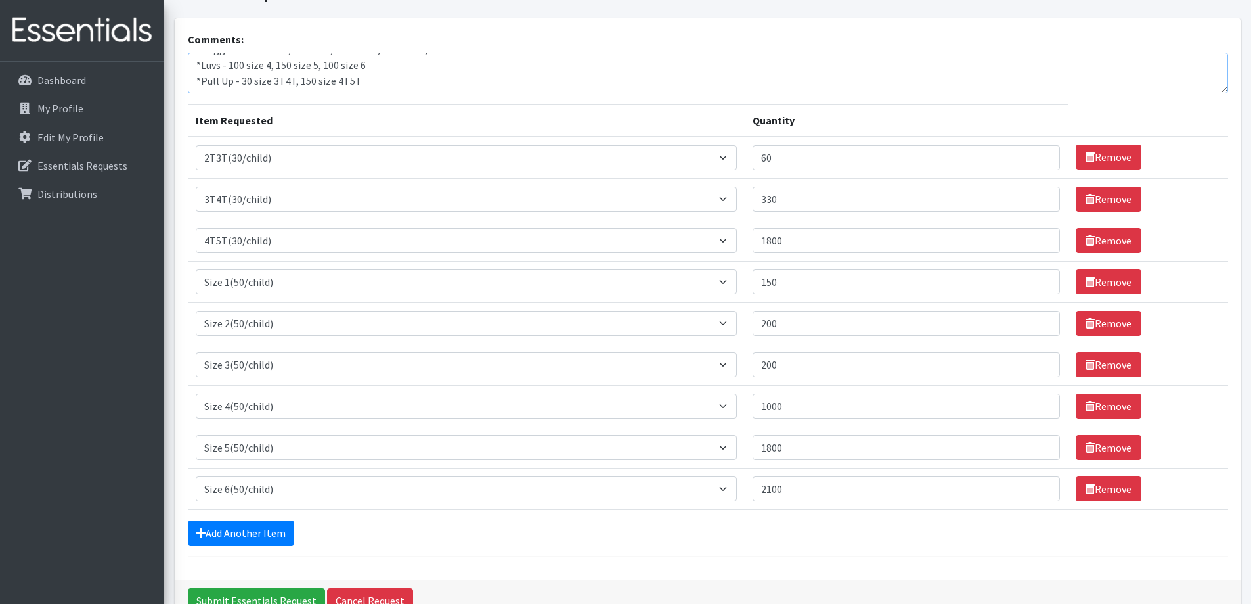
scroll to position [144, 0]
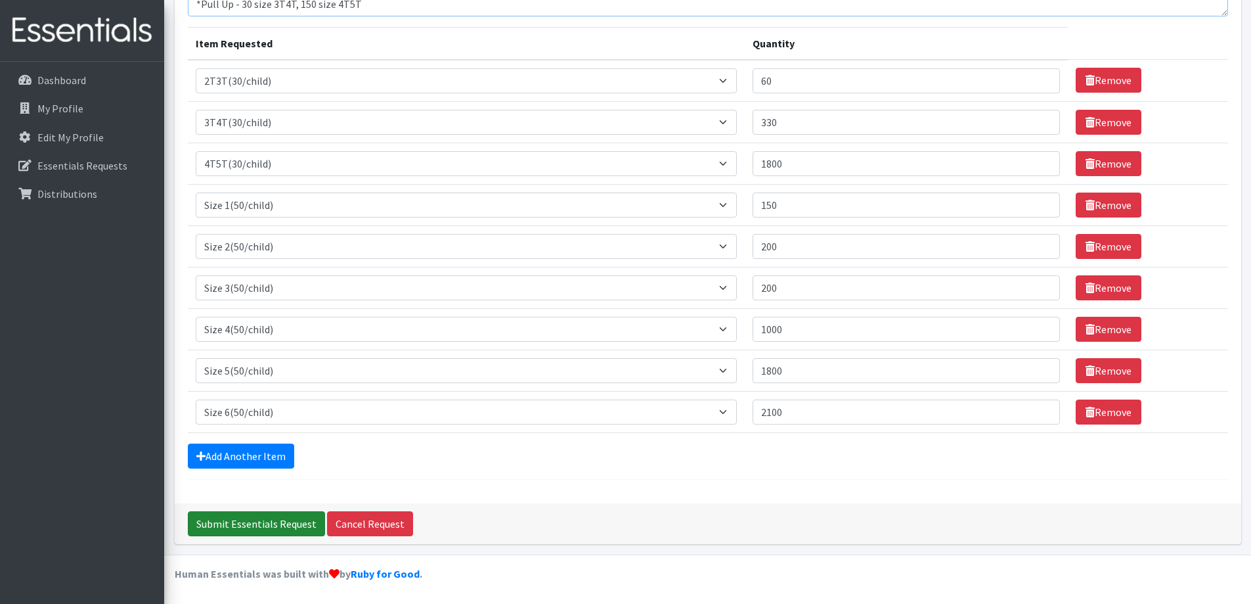
type textarea "*Pampers - 100 size 5, 200 size 6 *Huggies - 100 size 2, 50 size 3, 400 size 4,…"
click at [288, 528] on input "Submit Essentials Request" at bounding box center [256, 523] width 137 height 25
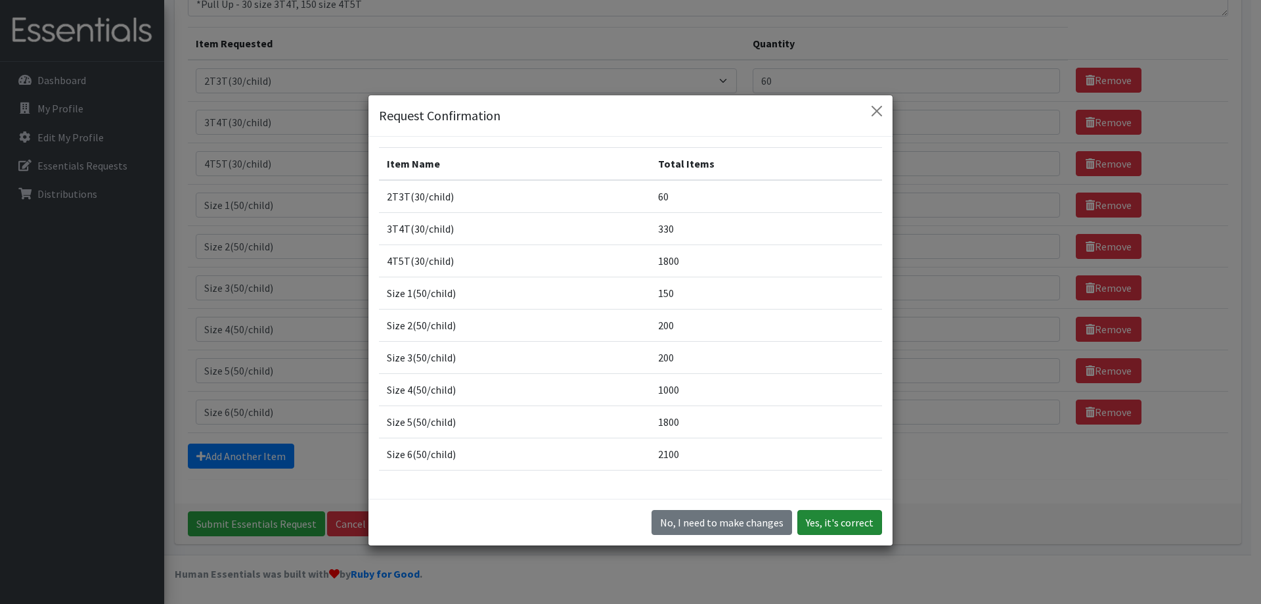
click at [846, 520] on button "Yes, it's correct" at bounding box center [839, 522] width 85 height 25
